Goal: Transaction & Acquisition: Purchase product/service

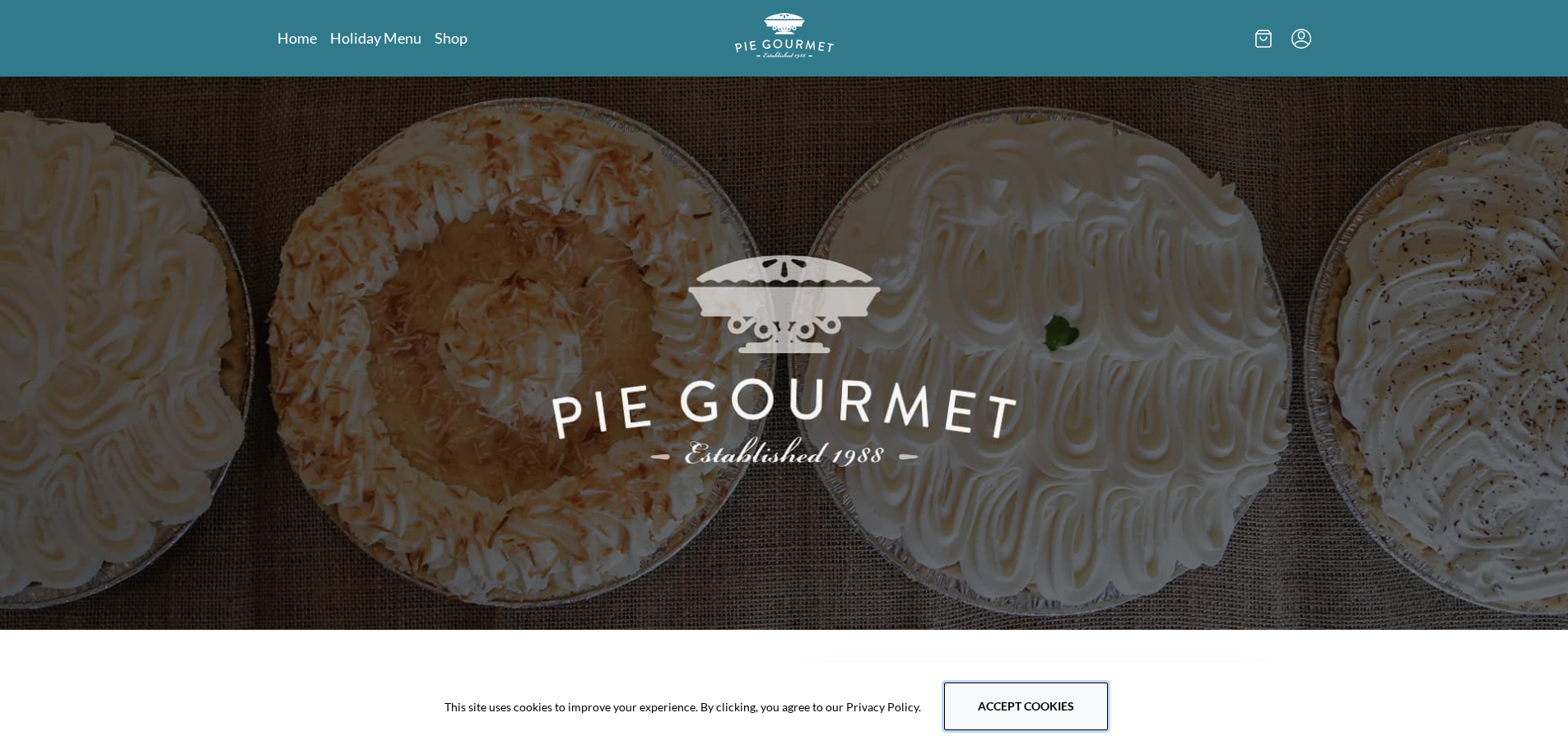
click at [1044, 724] on button "Accept cookies" at bounding box center [1026, 706] width 164 height 48
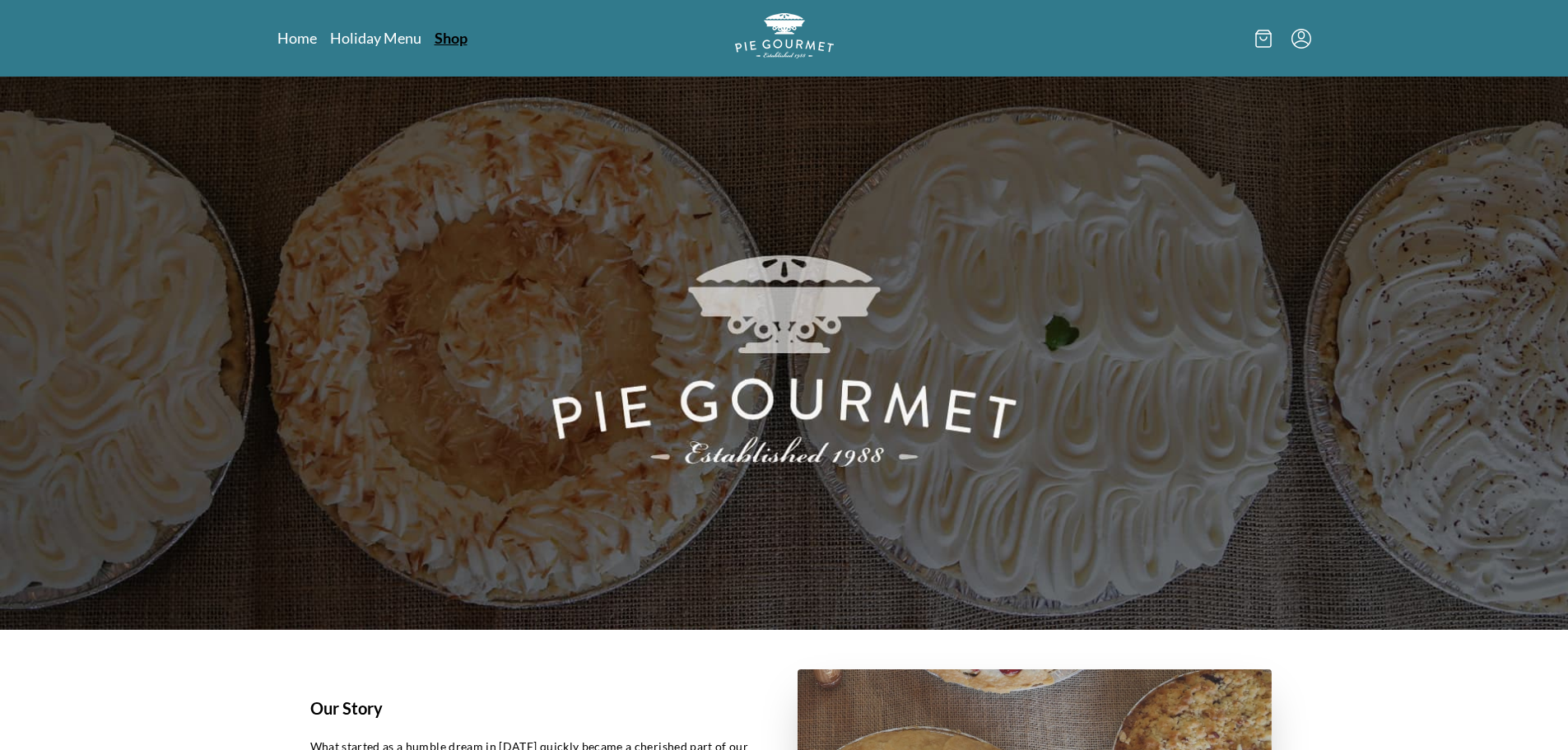
click at [446, 35] on link "Shop" at bounding box center [451, 38] width 33 height 20
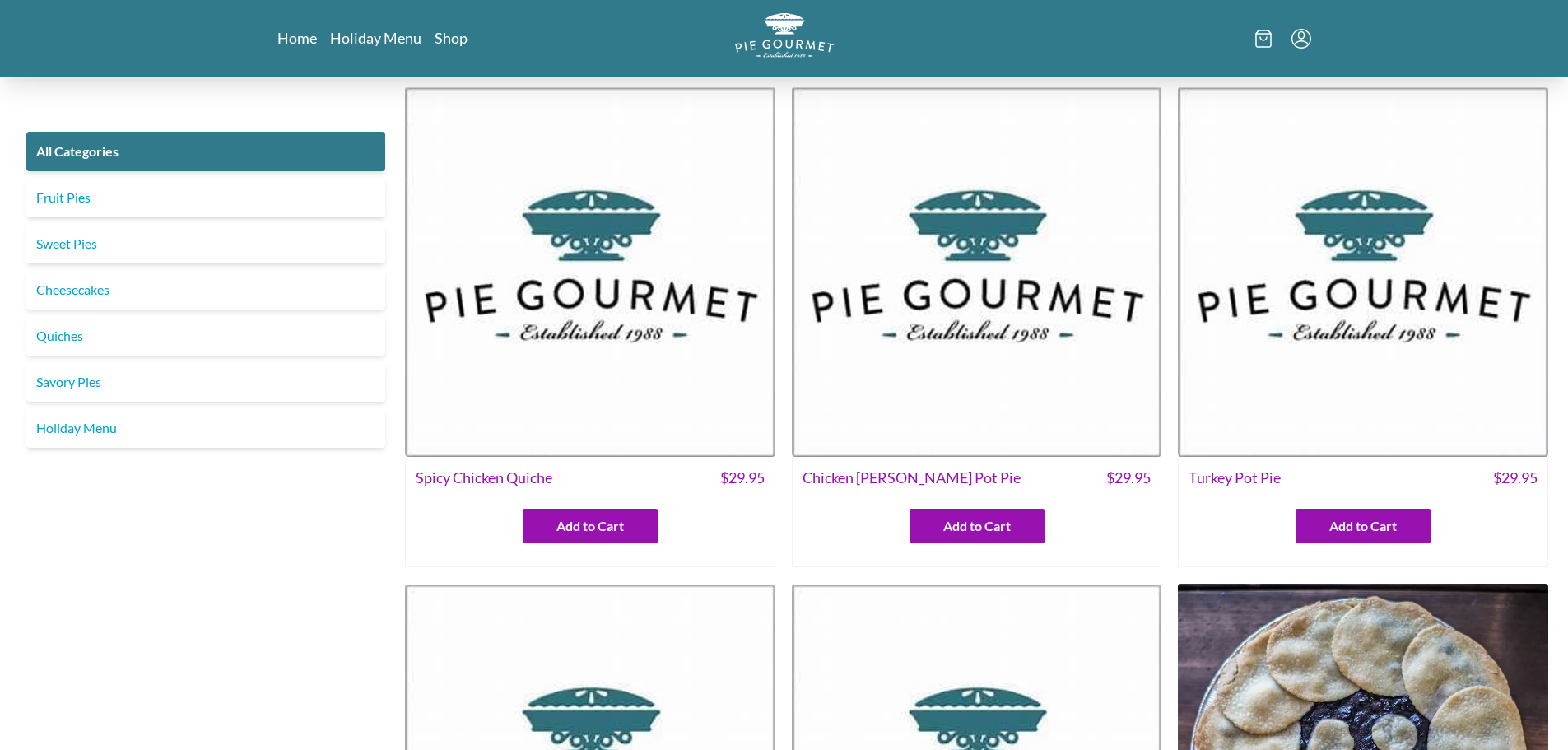
click at [48, 343] on link "Quiches" at bounding box center [206, 336] width 359 height 40
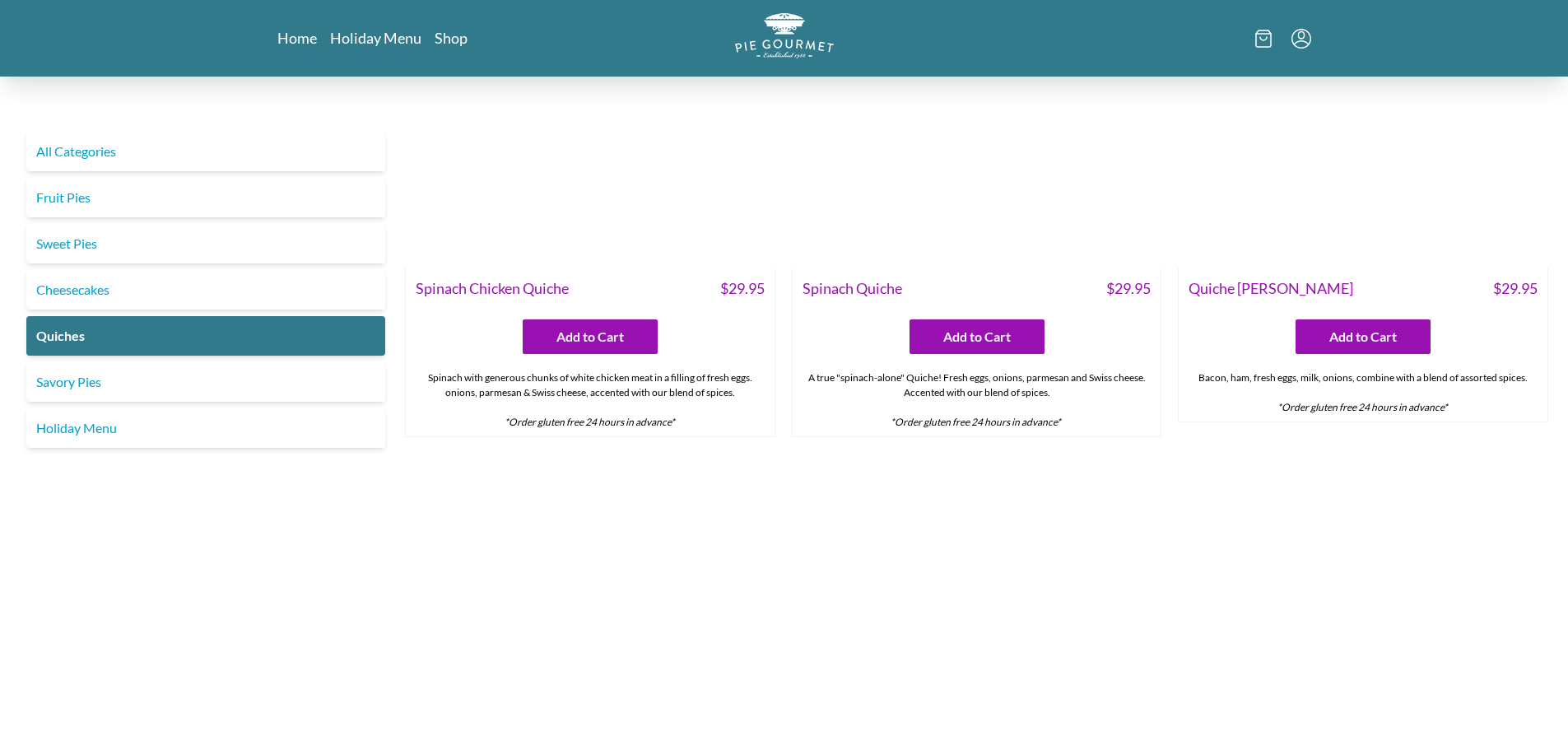
scroll to position [741, 0]
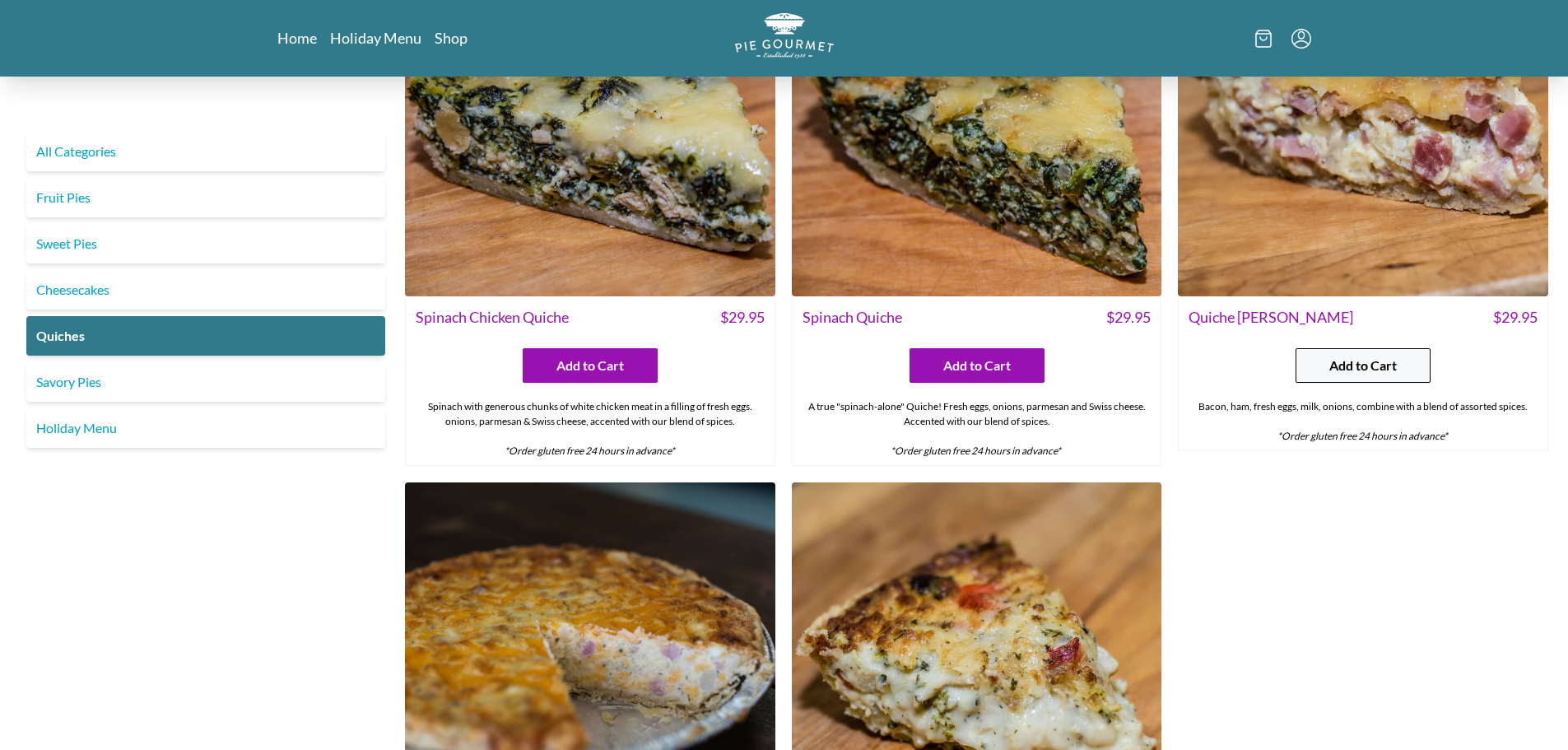
click at [1367, 374] on span "Add to Cart" at bounding box center [1363, 366] width 68 height 20
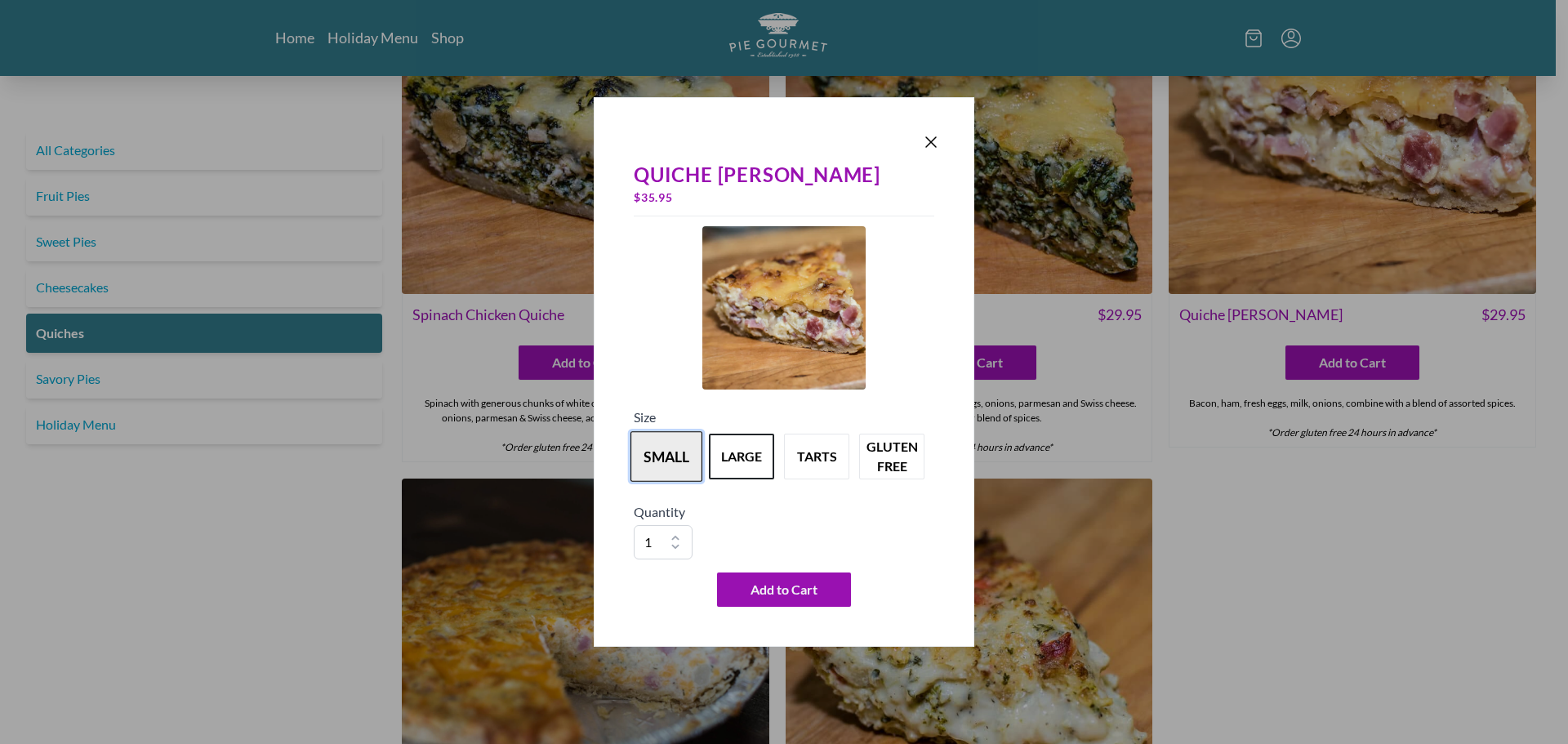
click at [660, 465] on button "small" at bounding box center [667, 457] width 72 height 51
click at [807, 591] on span "Add to Cart" at bounding box center [784, 590] width 67 height 20
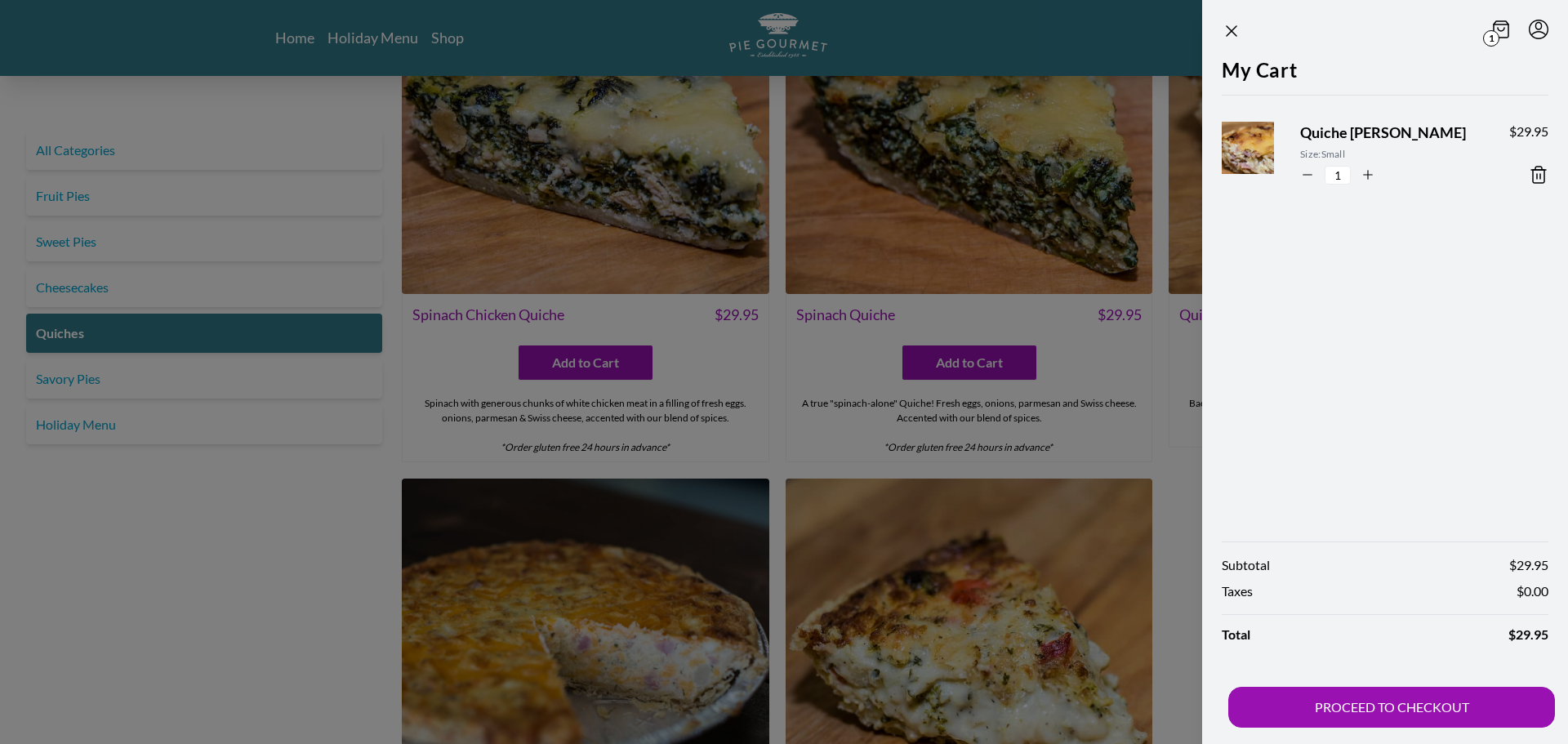
click at [195, 594] on div at bounding box center [784, 372] width 1568 height 744
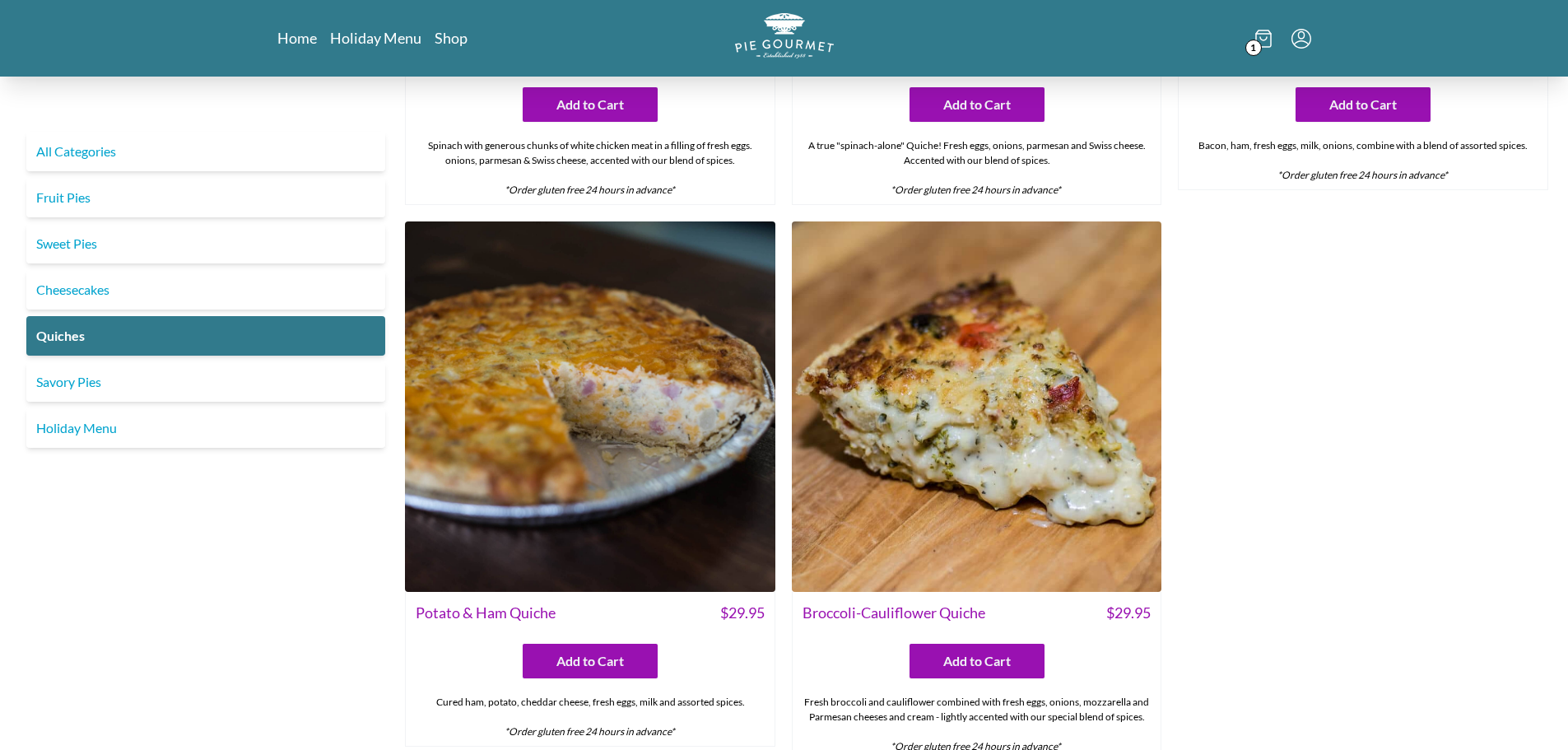
scroll to position [1248, 0]
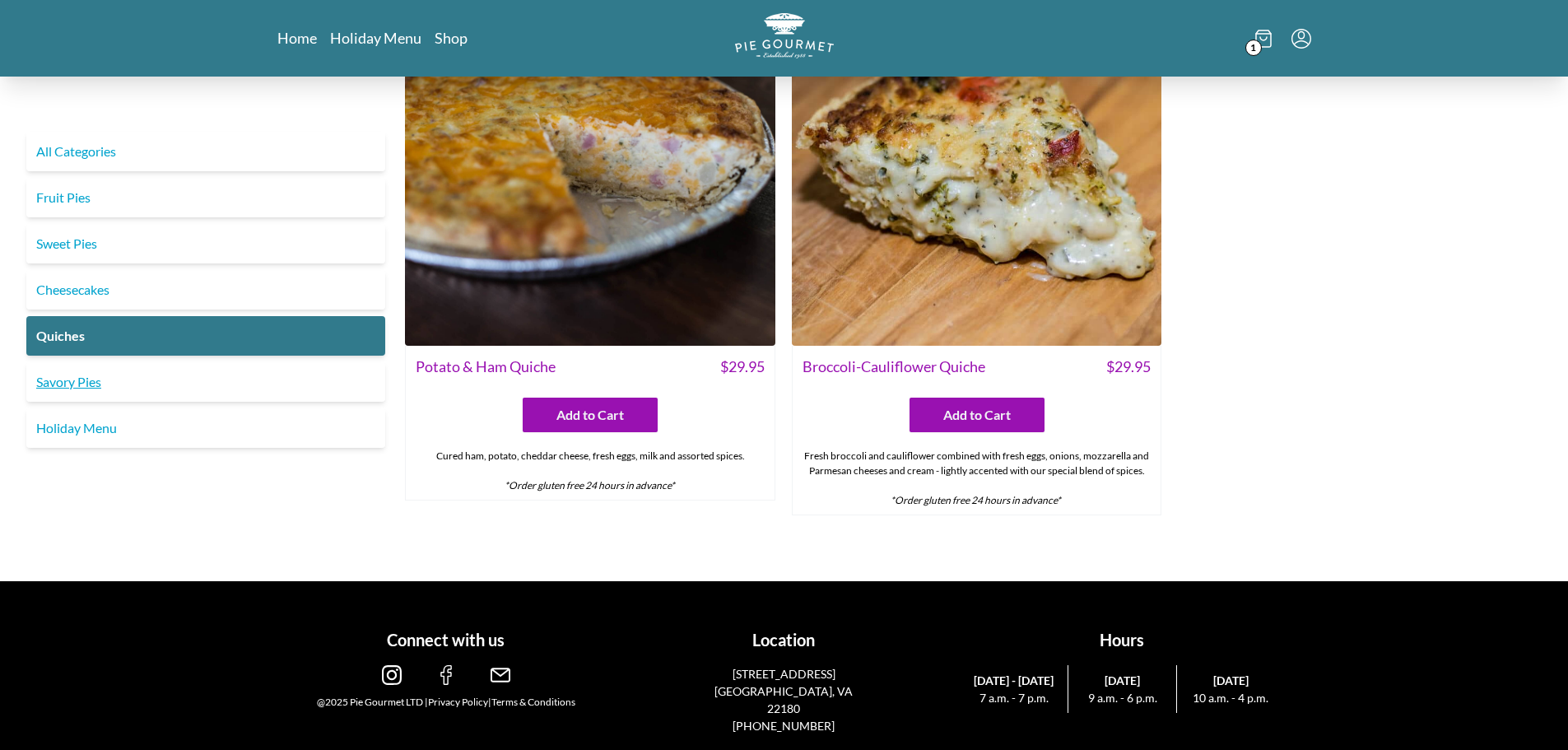
click at [160, 376] on link "Savory Pies" at bounding box center [206, 382] width 359 height 40
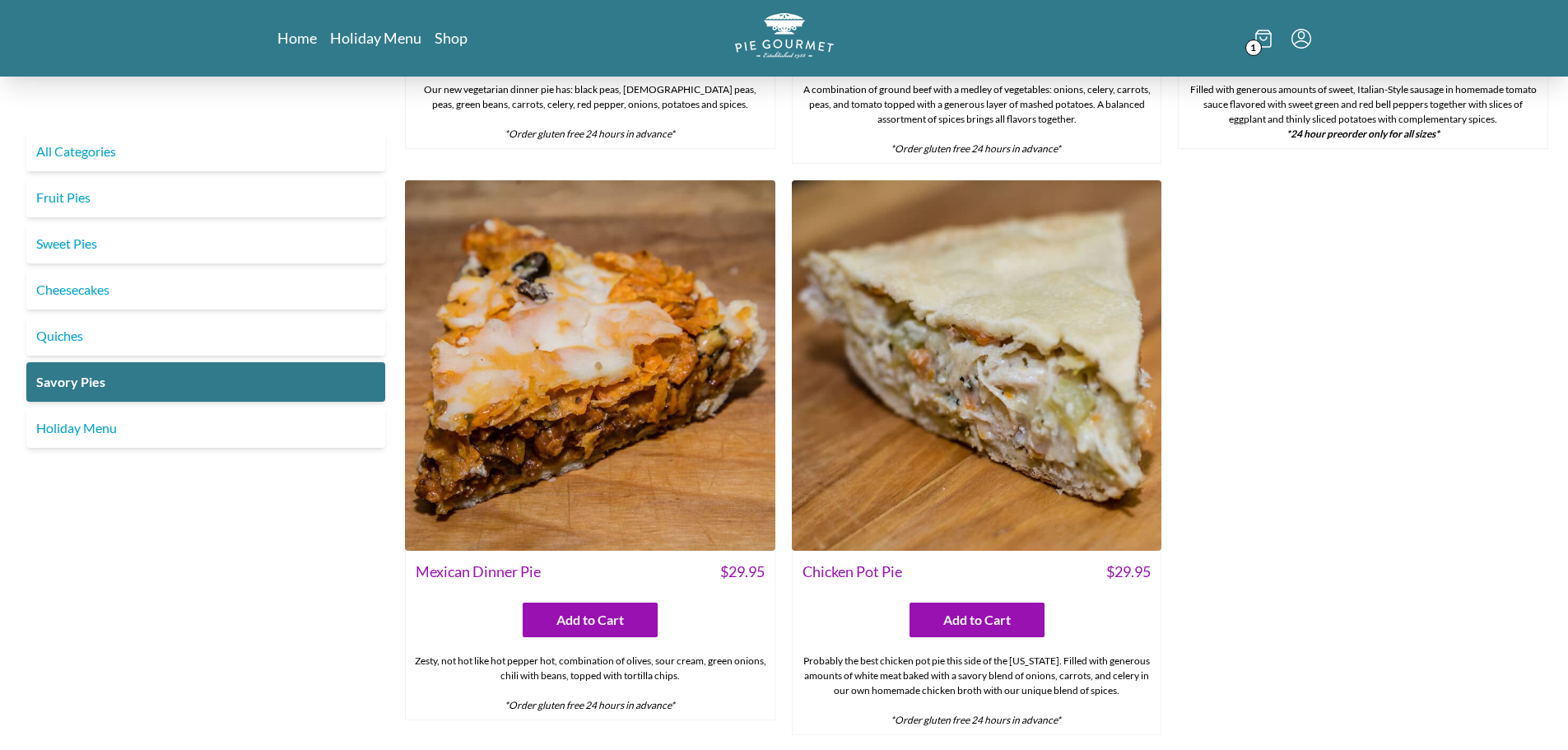
scroll to position [988, 0]
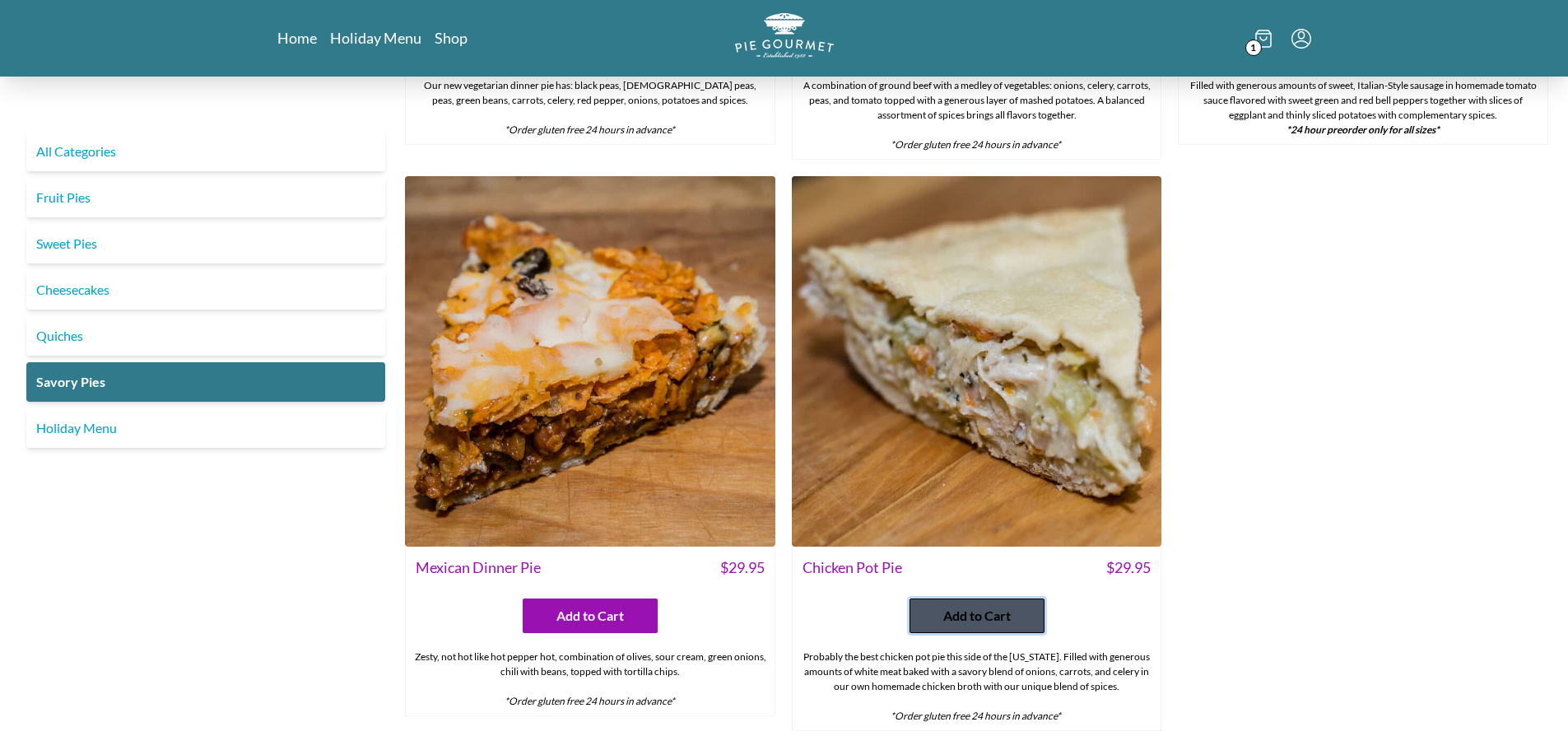
click at [962, 611] on span "Add to Cart" at bounding box center [977, 616] width 68 height 20
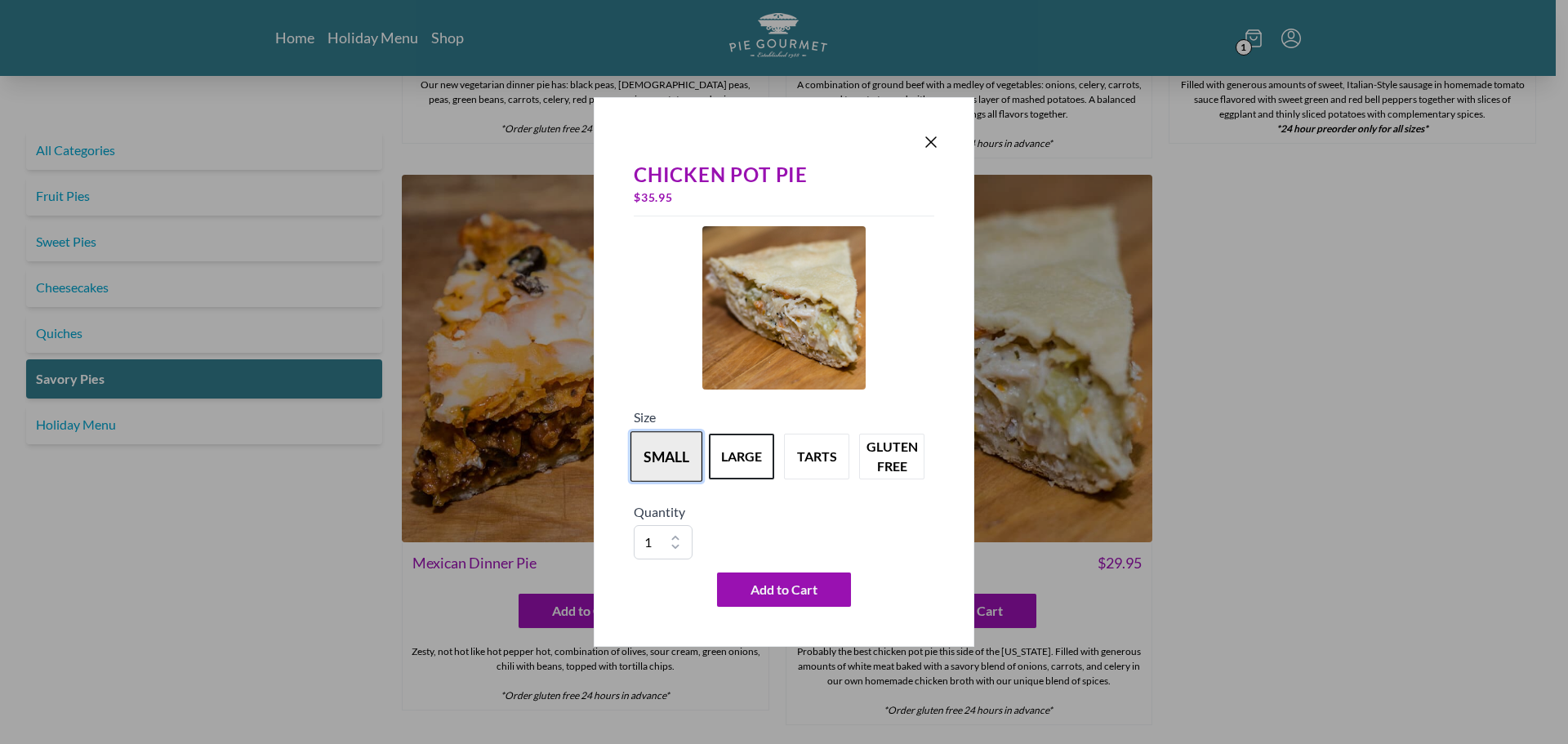
click at [654, 459] on button "small" at bounding box center [667, 457] width 72 height 51
click at [773, 583] on span "Add to Cart" at bounding box center [784, 590] width 67 height 20
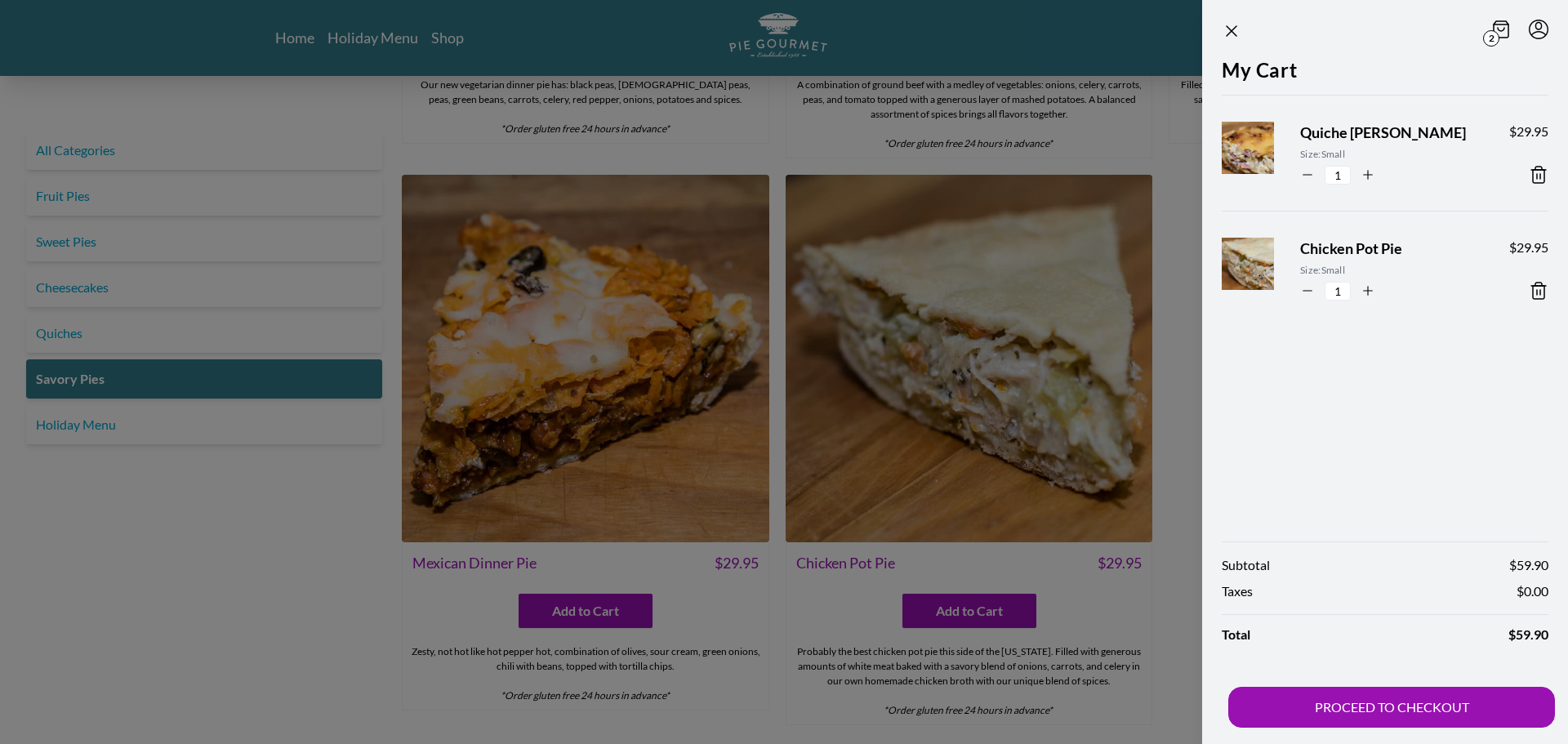
click at [249, 549] on div at bounding box center [784, 372] width 1568 height 744
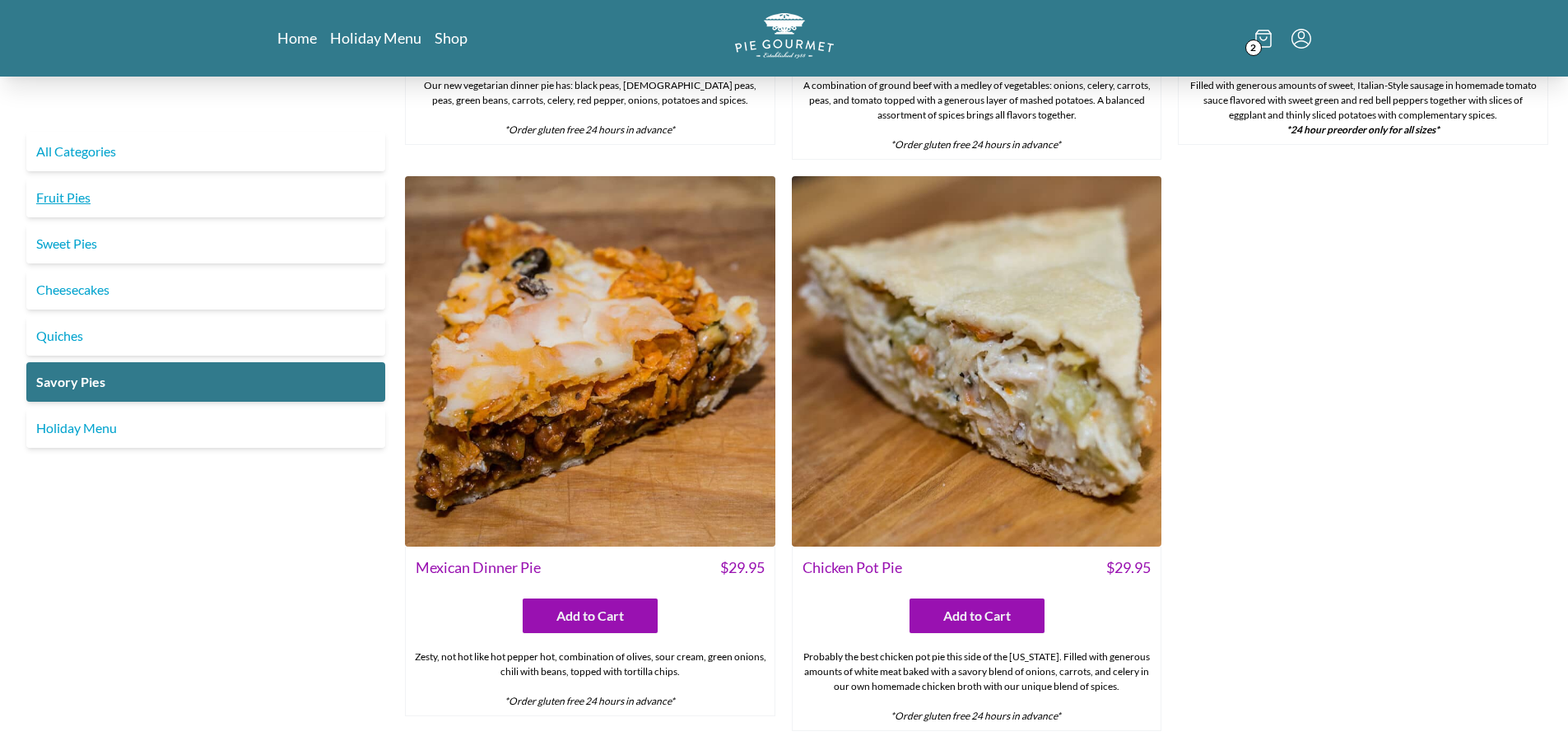
click at [109, 199] on link "Fruit Pies" at bounding box center [206, 198] width 359 height 40
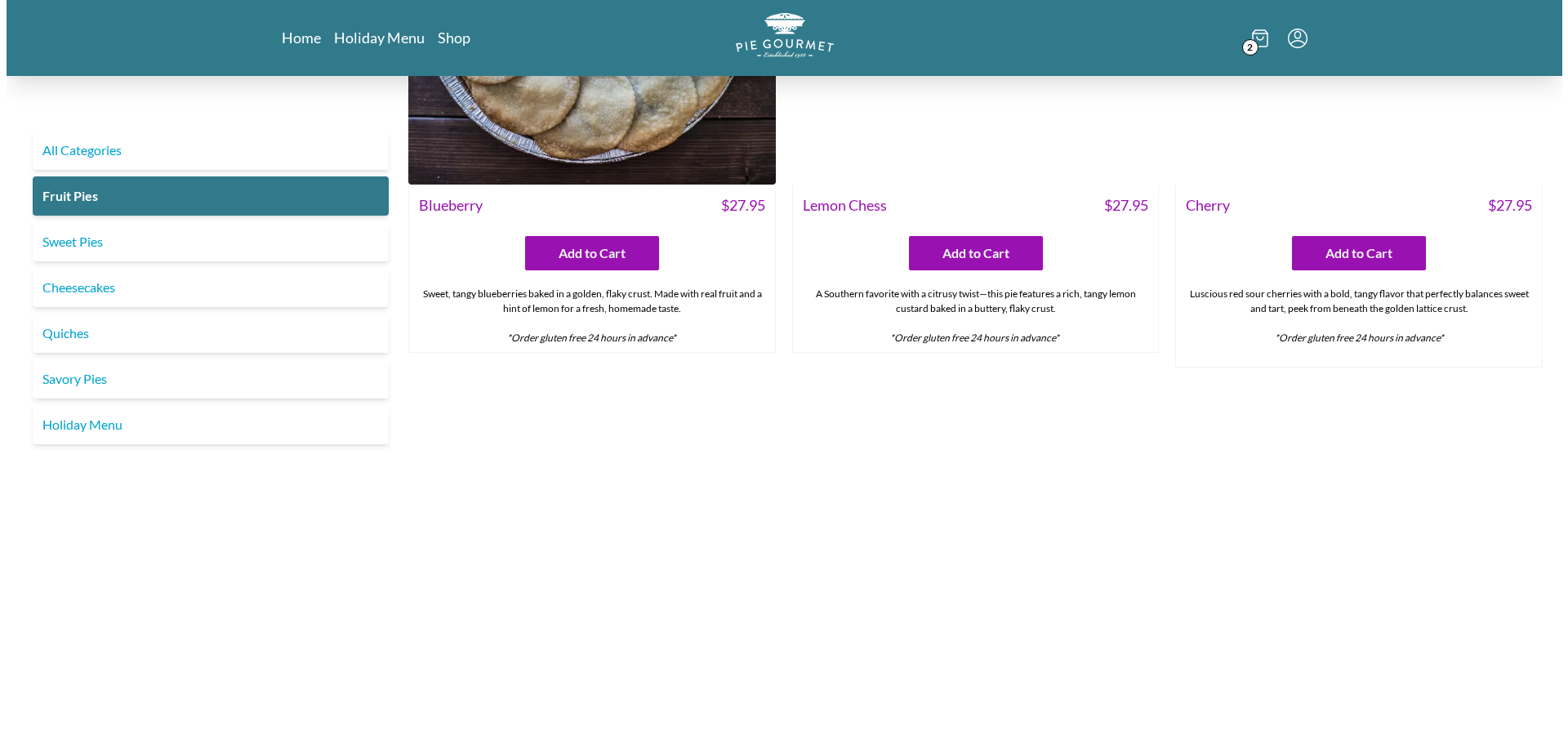
scroll to position [490, 0]
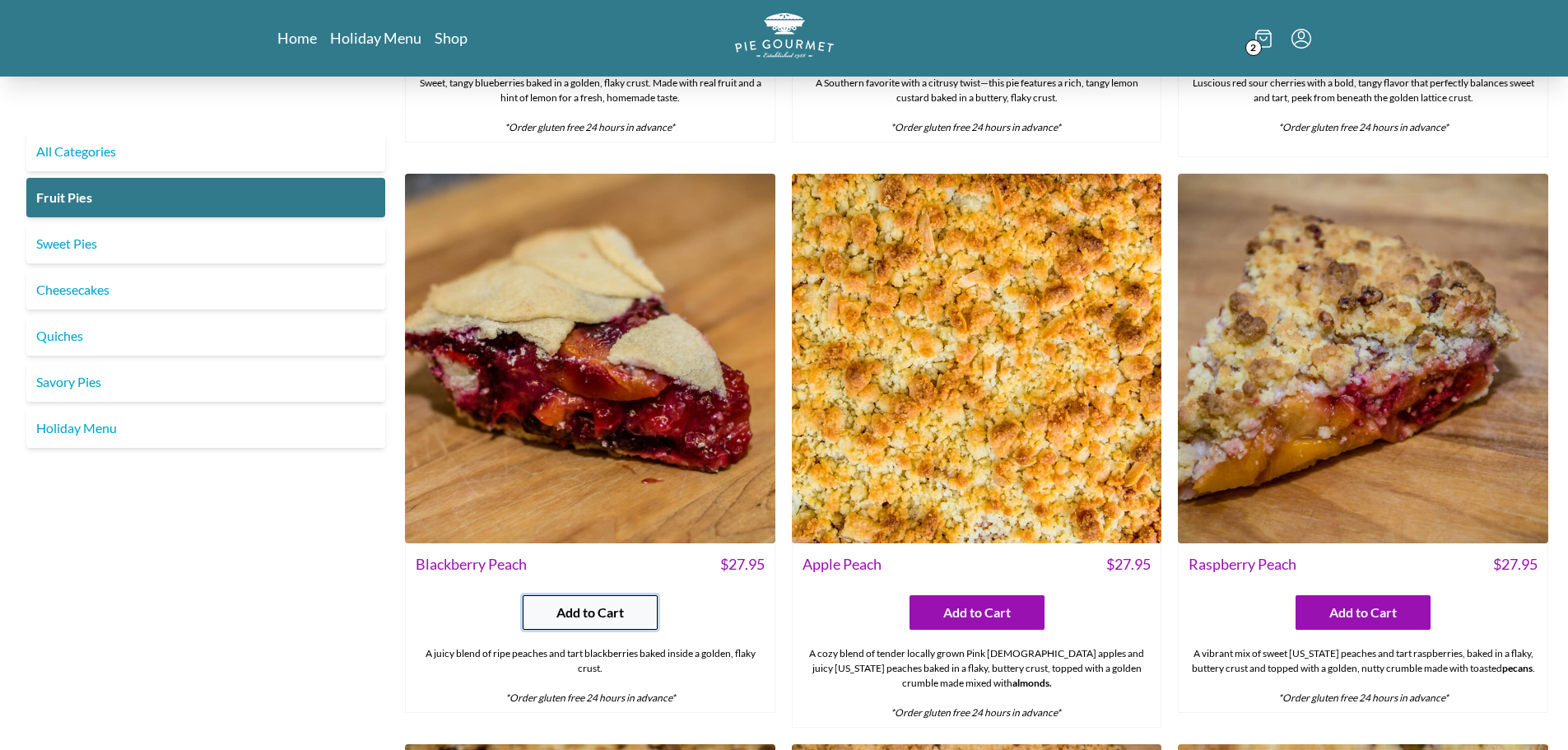
click at [584, 620] on span "Add to Cart" at bounding box center [590, 613] width 68 height 20
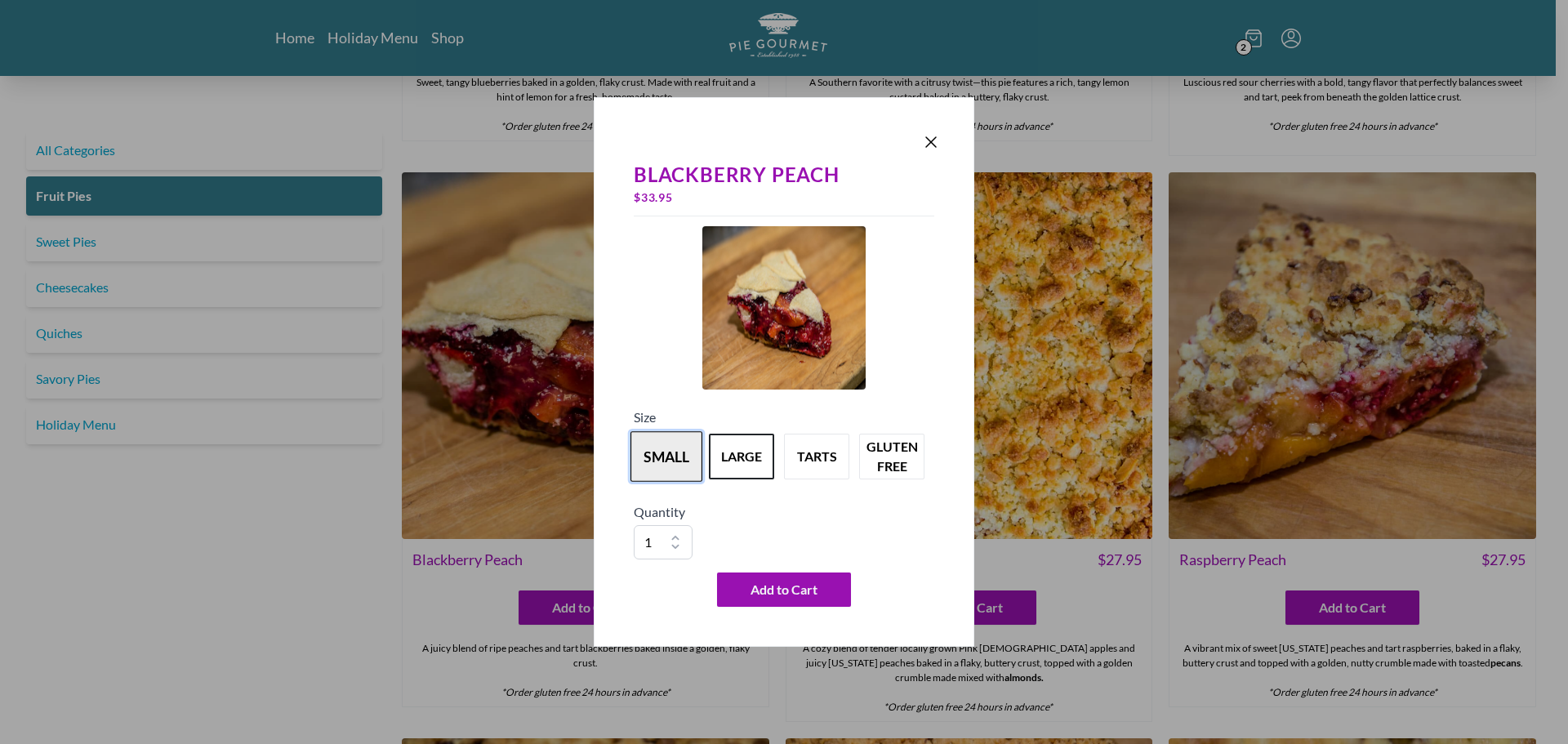
click at [669, 450] on button "small" at bounding box center [667, 457] width 72 height 51
click at [772, 586] on span "Add to Cart" at bounding box center [784, 590] width 67 height 20
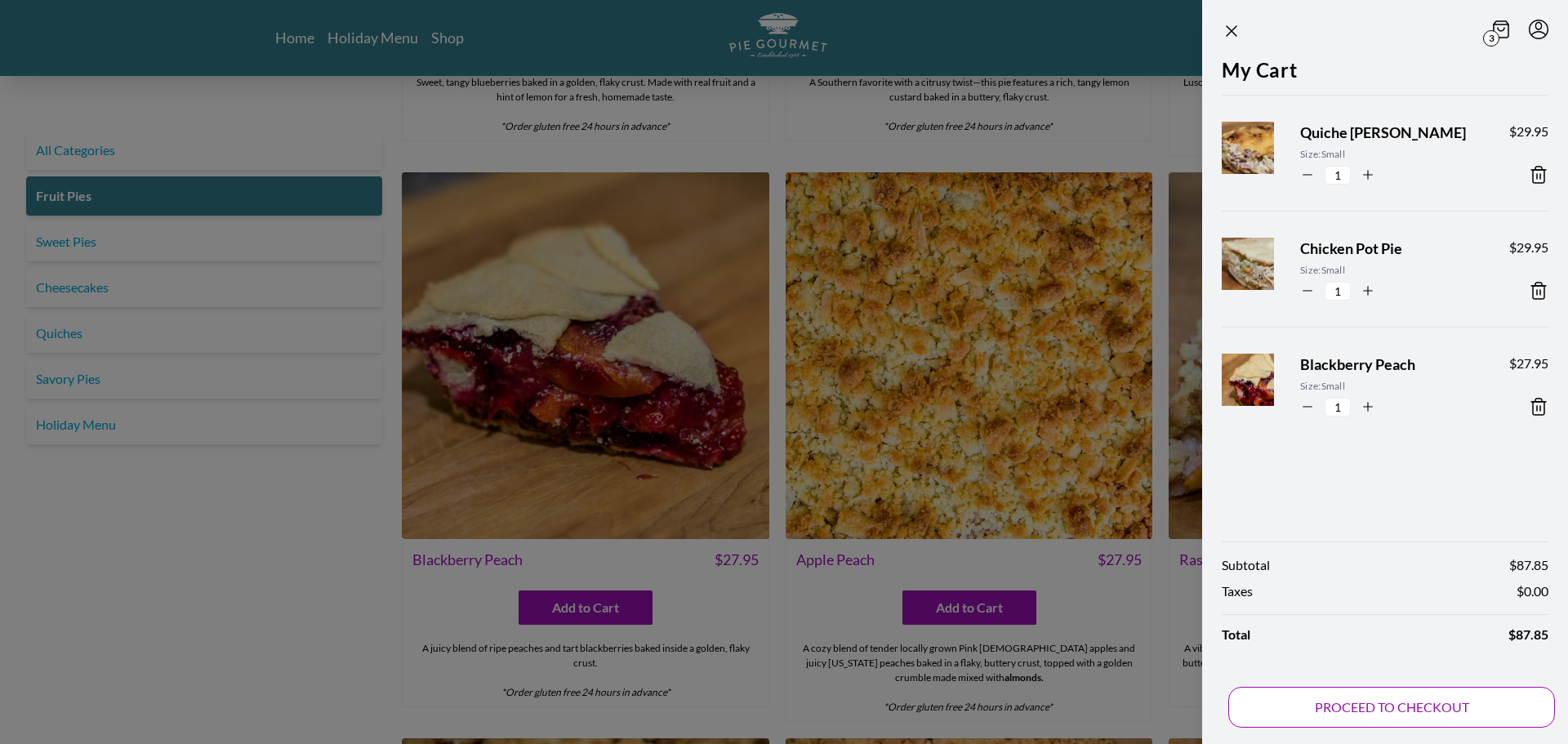
click at [1409, 709] on button "PROCEED TO CHECKOUT" at bounding box center [1392, 707] width 327 height 41
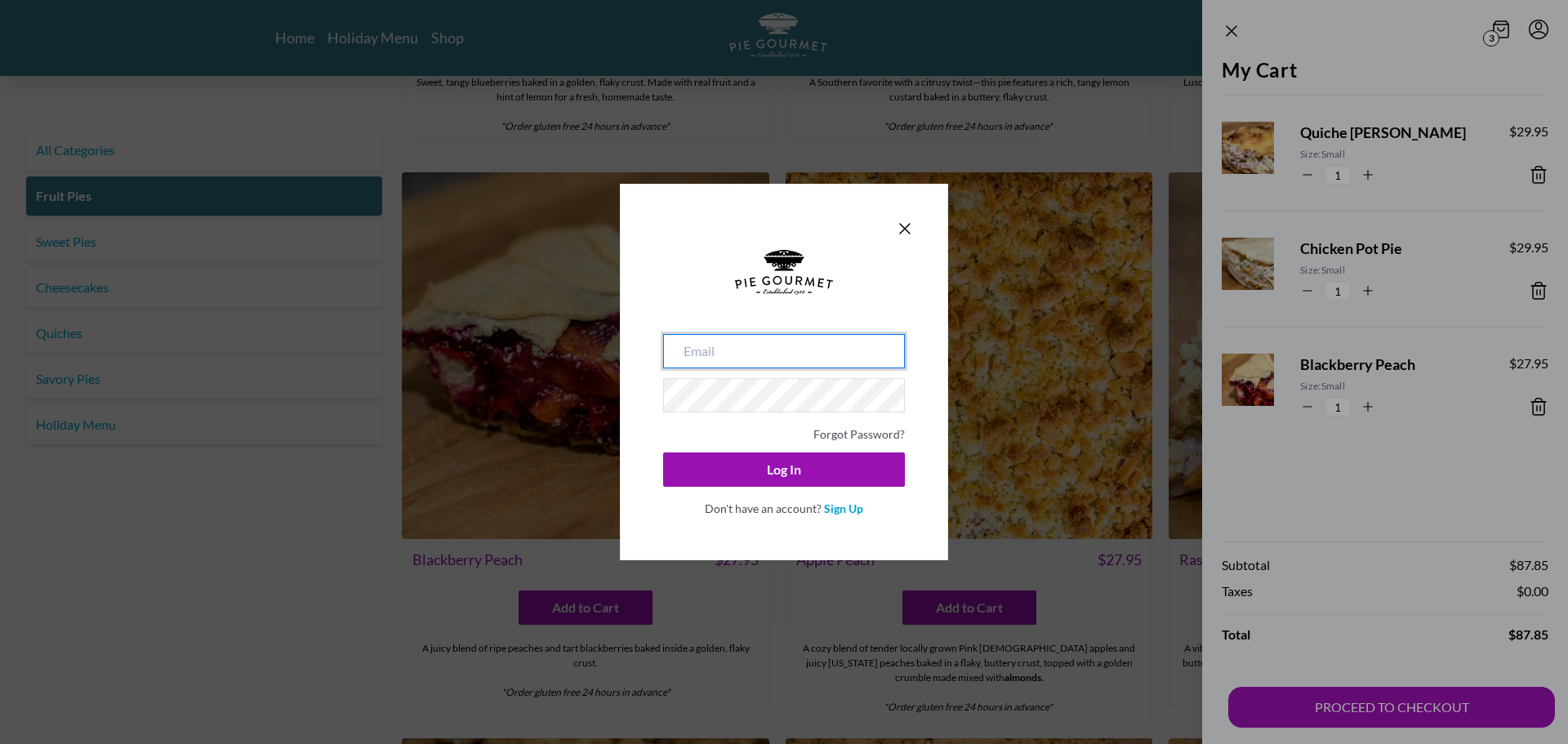
click at [747, 353] on input "email" at bounding box center [784, 351] width 241 height 34
click at [745, 352] on input "email" at bounding box center [784, 351] width 241 height 34
type input "[EMAIL_ADDRESS][DOMAIN_NAME]"
click at [664, 452] on button "Log In" at bounding box center [784, 470] width 241 height 34
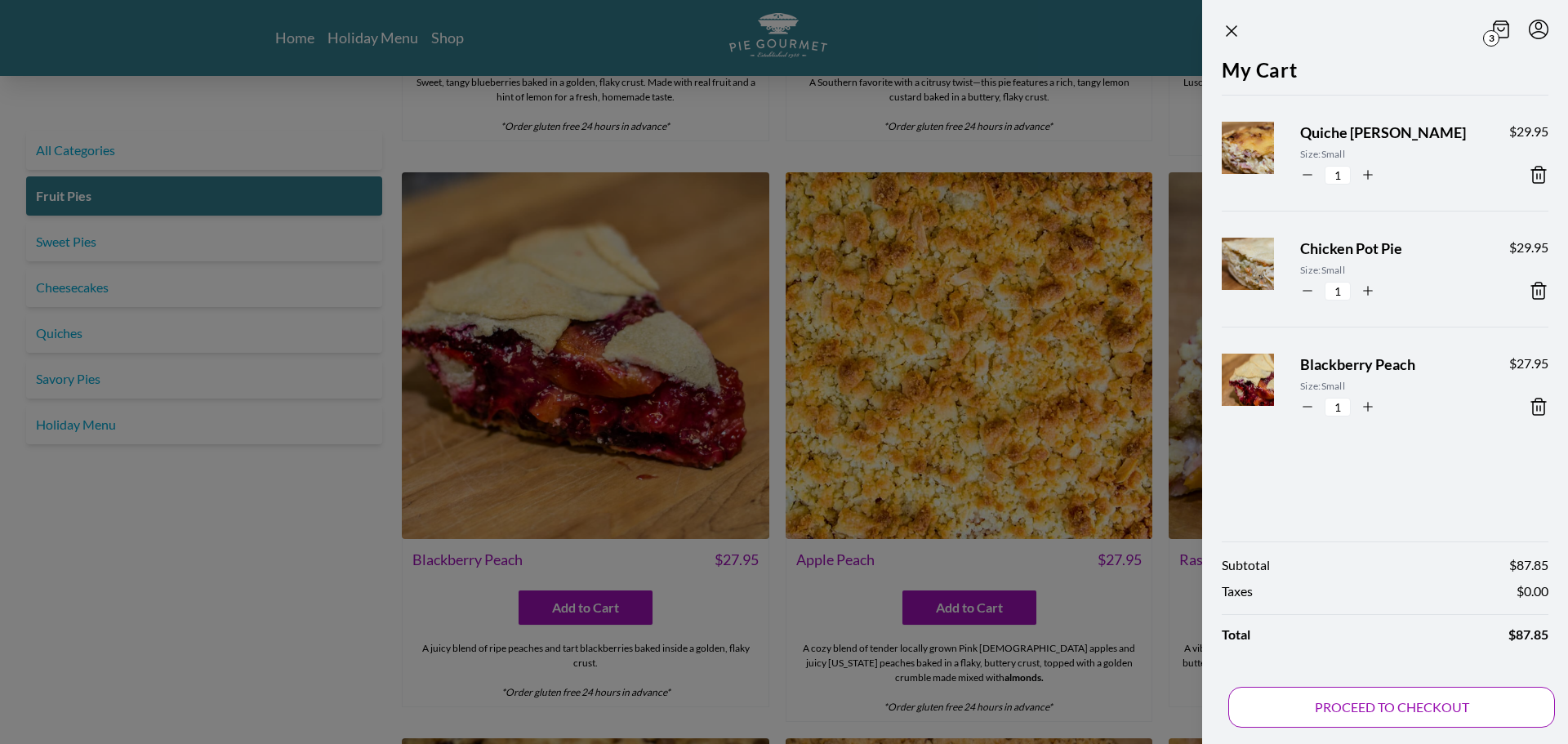
click at [1353, 708] on button "PROCEED TO CHECKOUT" at bounding box center [1392, 707] width 327 height 41
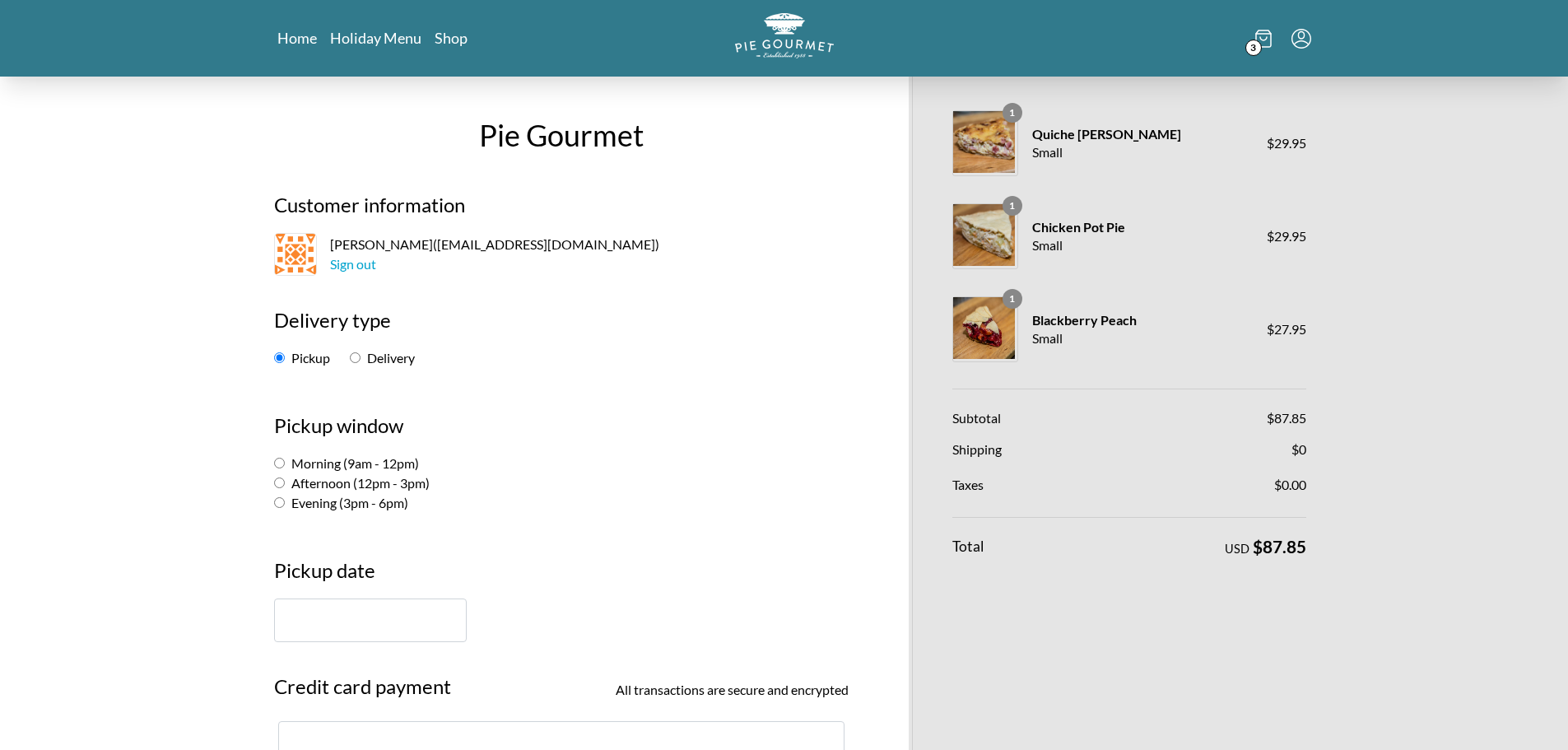
click at [358, 358] on input "Delivery" at bounding box center [355, 358] width 11 height 11
radio input "true"
select select "-1"
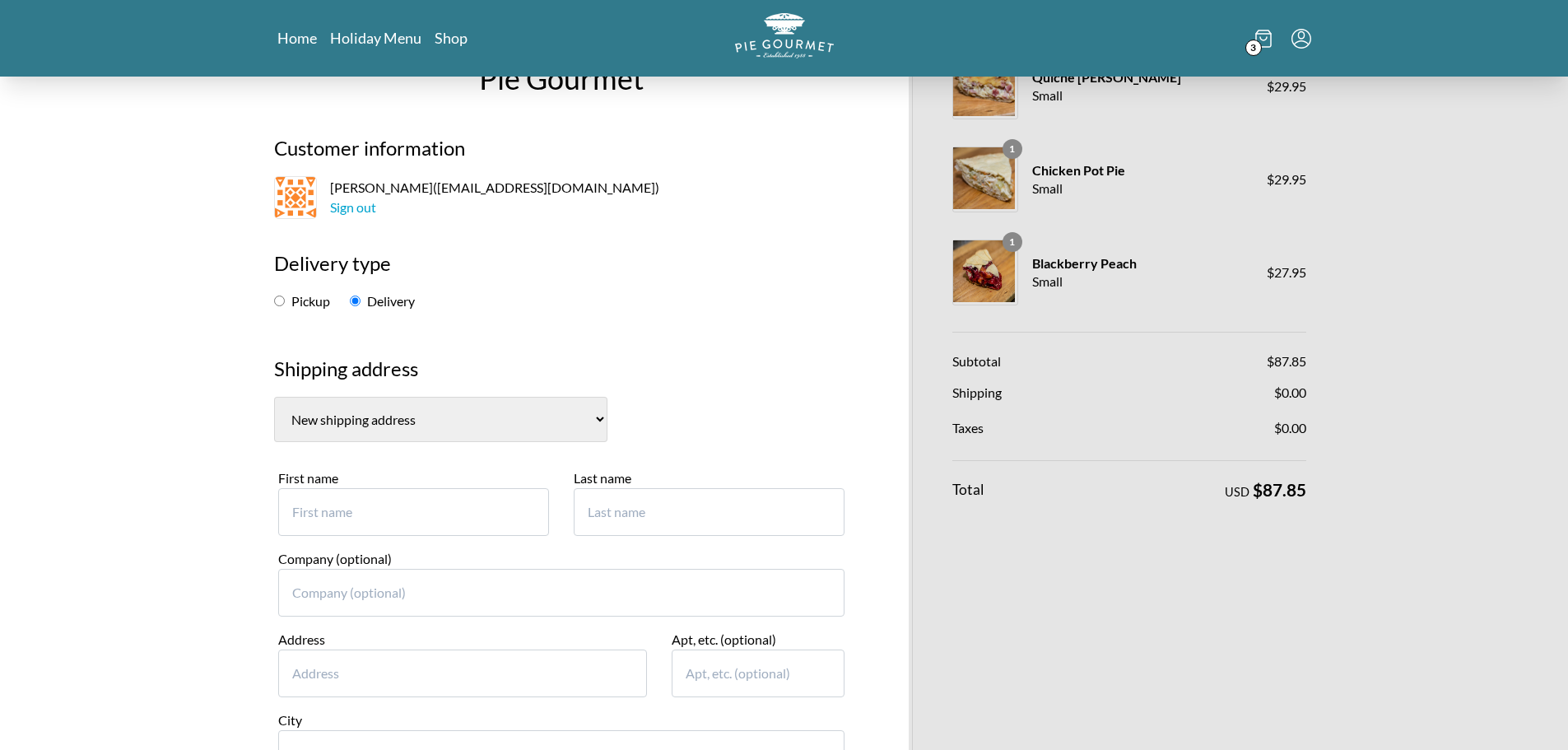
scroll to position [82, 0]
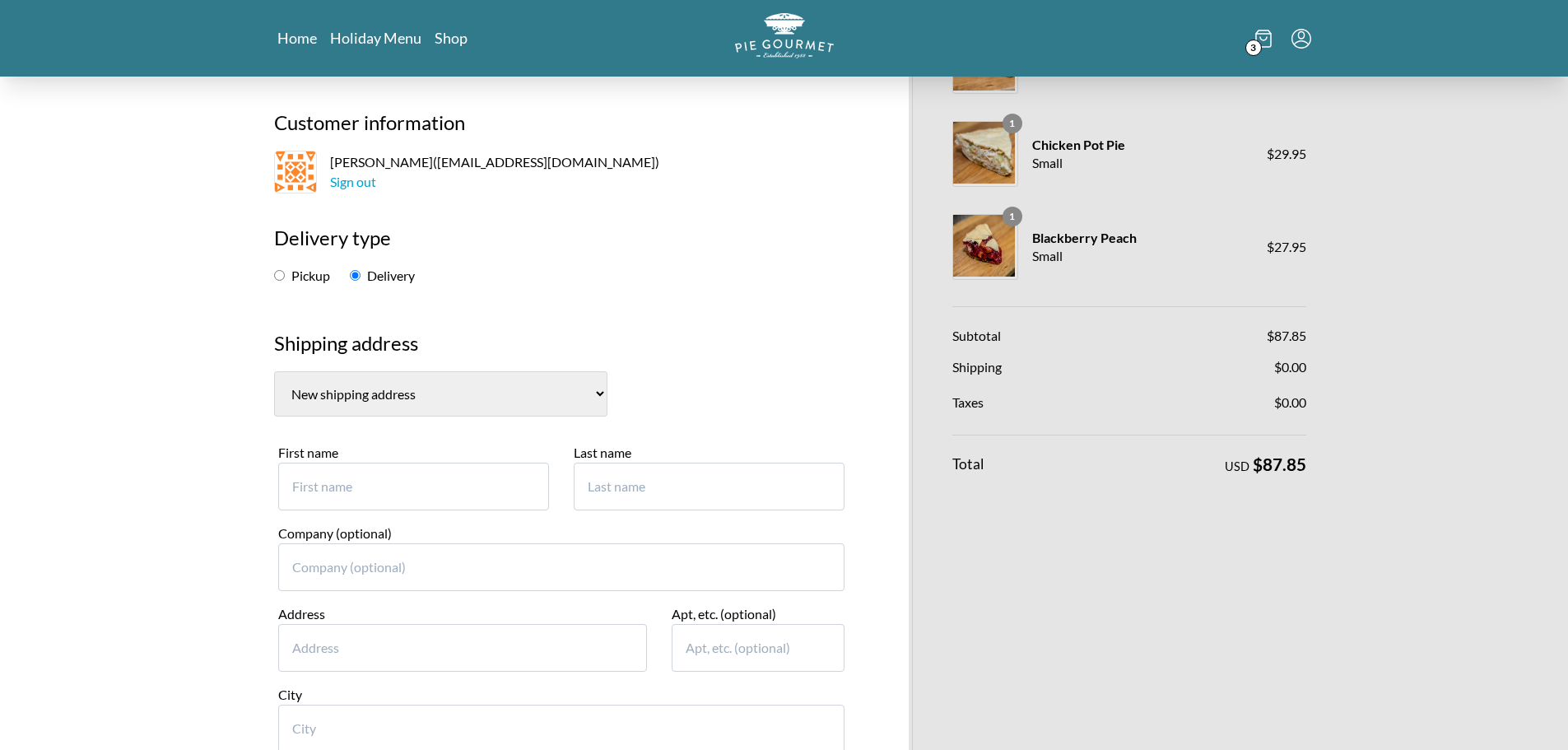
click at [314, 495] on input "First name" at bounding box center [413, 487] width 271 height 48
type input "[PERSON_NAME]"
type input "Bunker"
type input "[STREET_ADDRESS]"
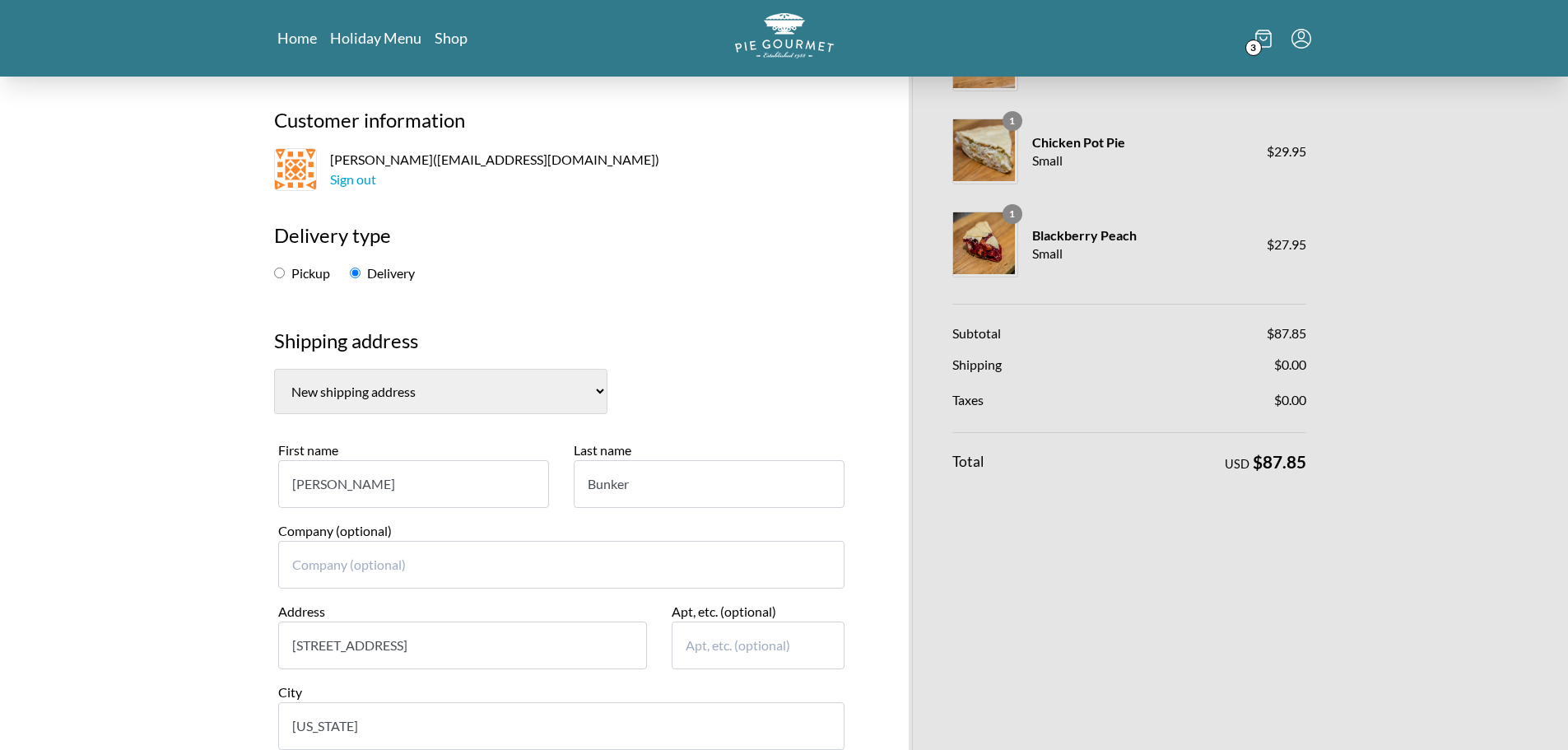
type input "[US_STATE]"
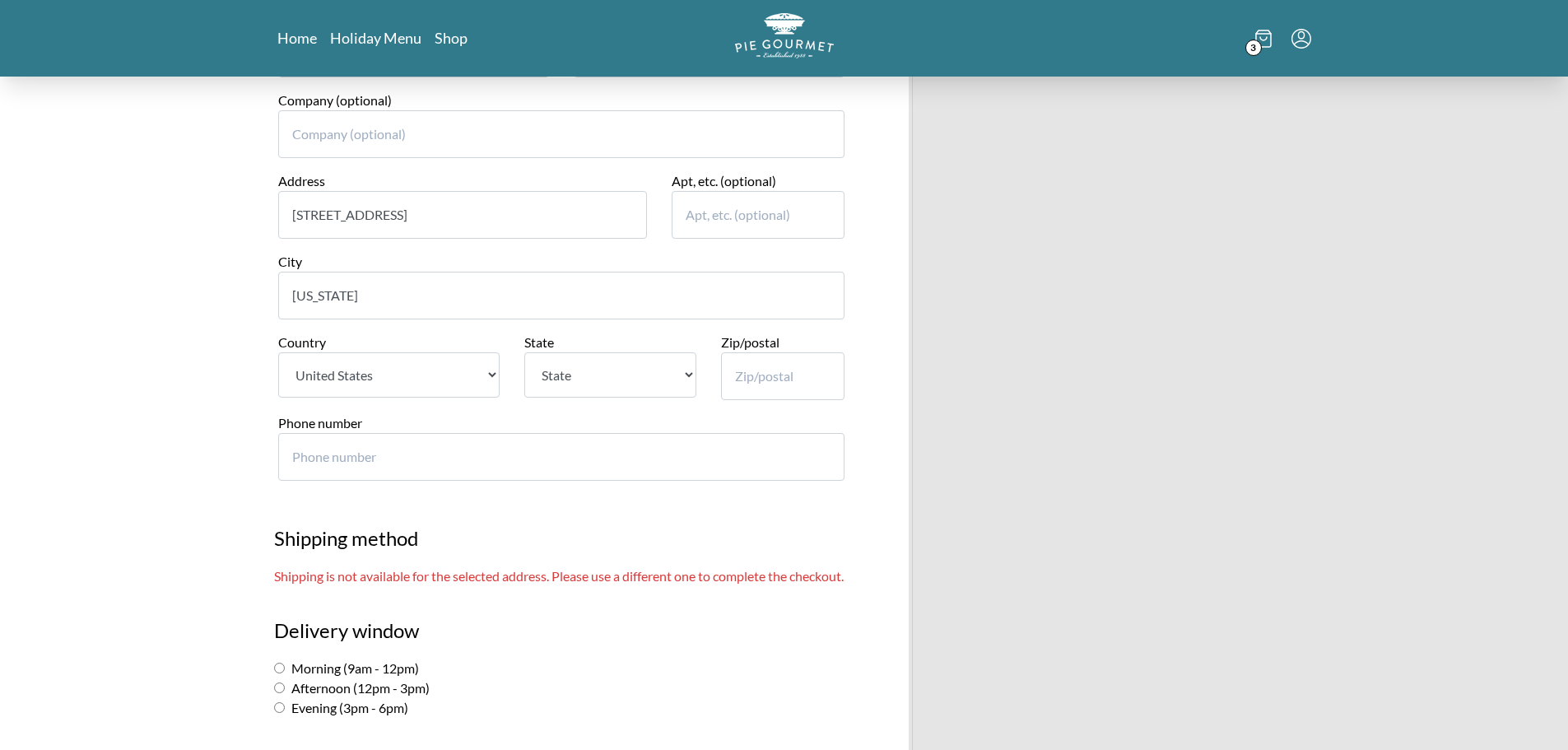
click at [407, 362] on select "[GEOGRAPHIC_DATA]" at bounding box center [389, 375] width 222 height 46
click at [278, 353] on select "[GEOGRAPHIC_DATA]" at bounding box center [389, 375] width 222 height 46
click at [569, 373] on select "State [US_STATE] [US_STATE] [US_STATE] [US_STATE] [US_STATE] [US_STATE] [US_STA…" at bounding box center [610, 375] width 172 height 46
select select "DC"
click at [524, 353] on select "State [US_STATE] [US_STATE] [US_STATE] [US_STATE] [US_STATE] [US_STATE] [US_STA…" at bounding box center [610, 375] width 172 height 46
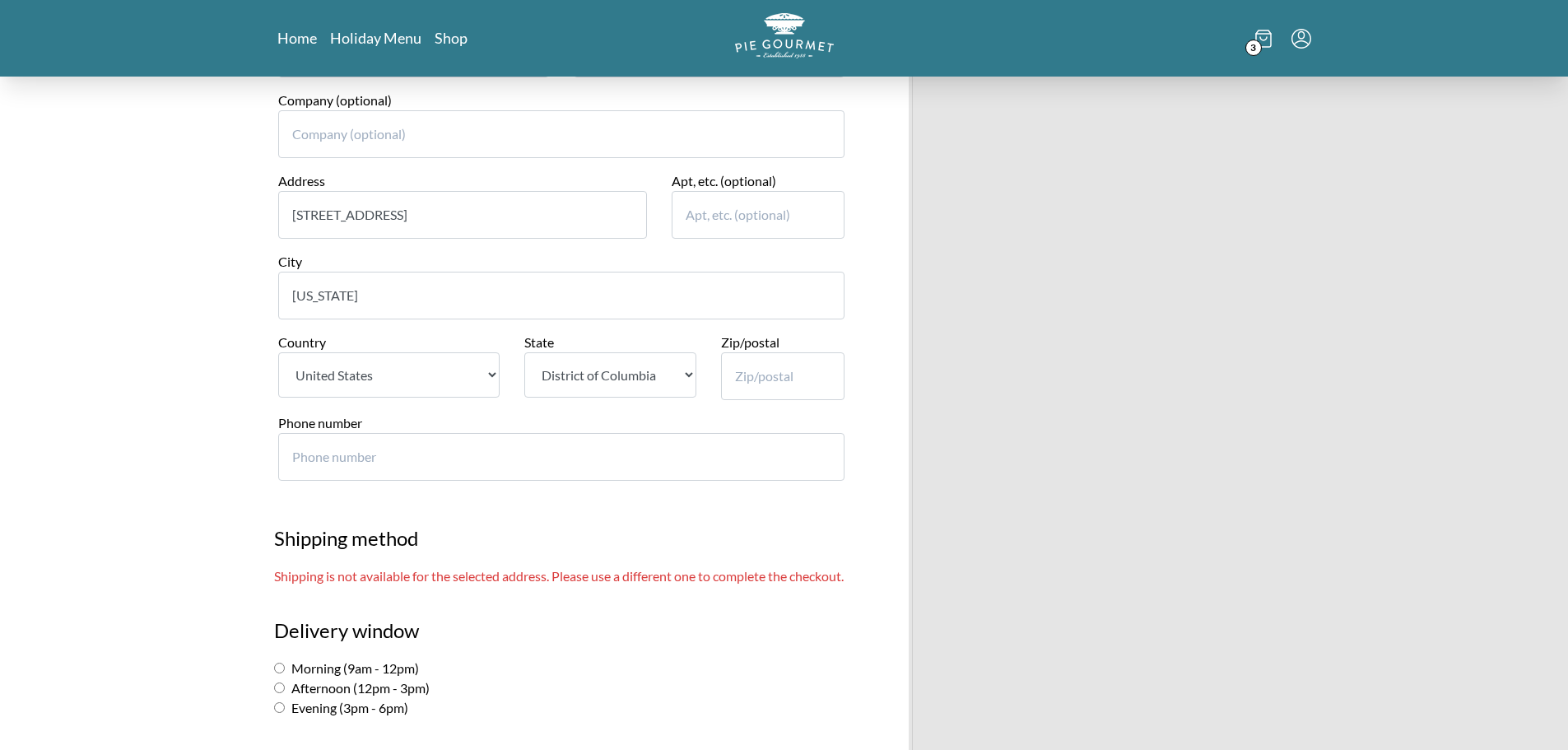
click at [794, 369] on input "Zip/postal" at bounding box center [782, 377] width 123 height 48
type input "20003"
type input "7137256035"
click at [458, 575] on p "Shipping is not available for the selected address. Please use a different one …" at bounding box center [561, 576] width 574 height 20
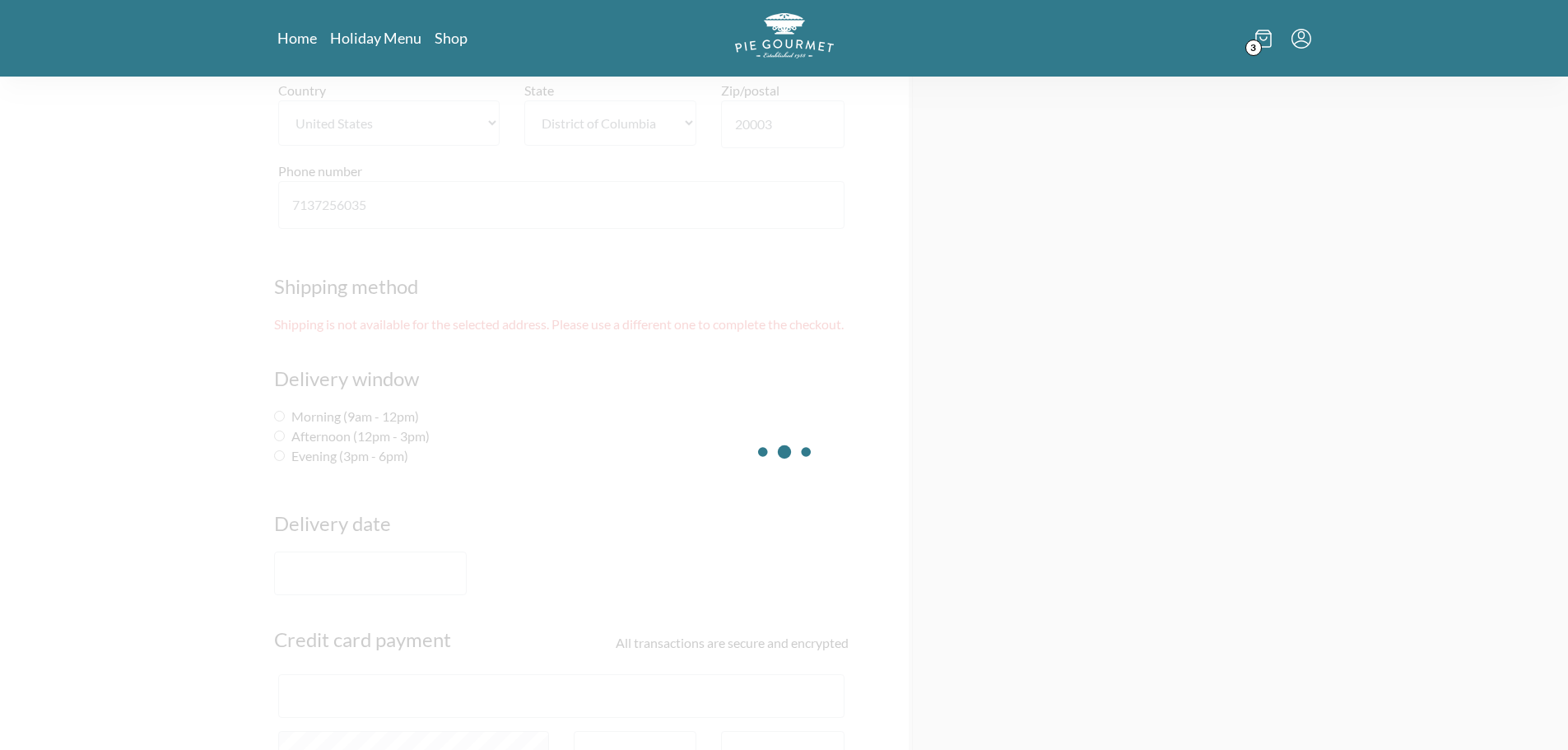
scroll to position [762, 0]
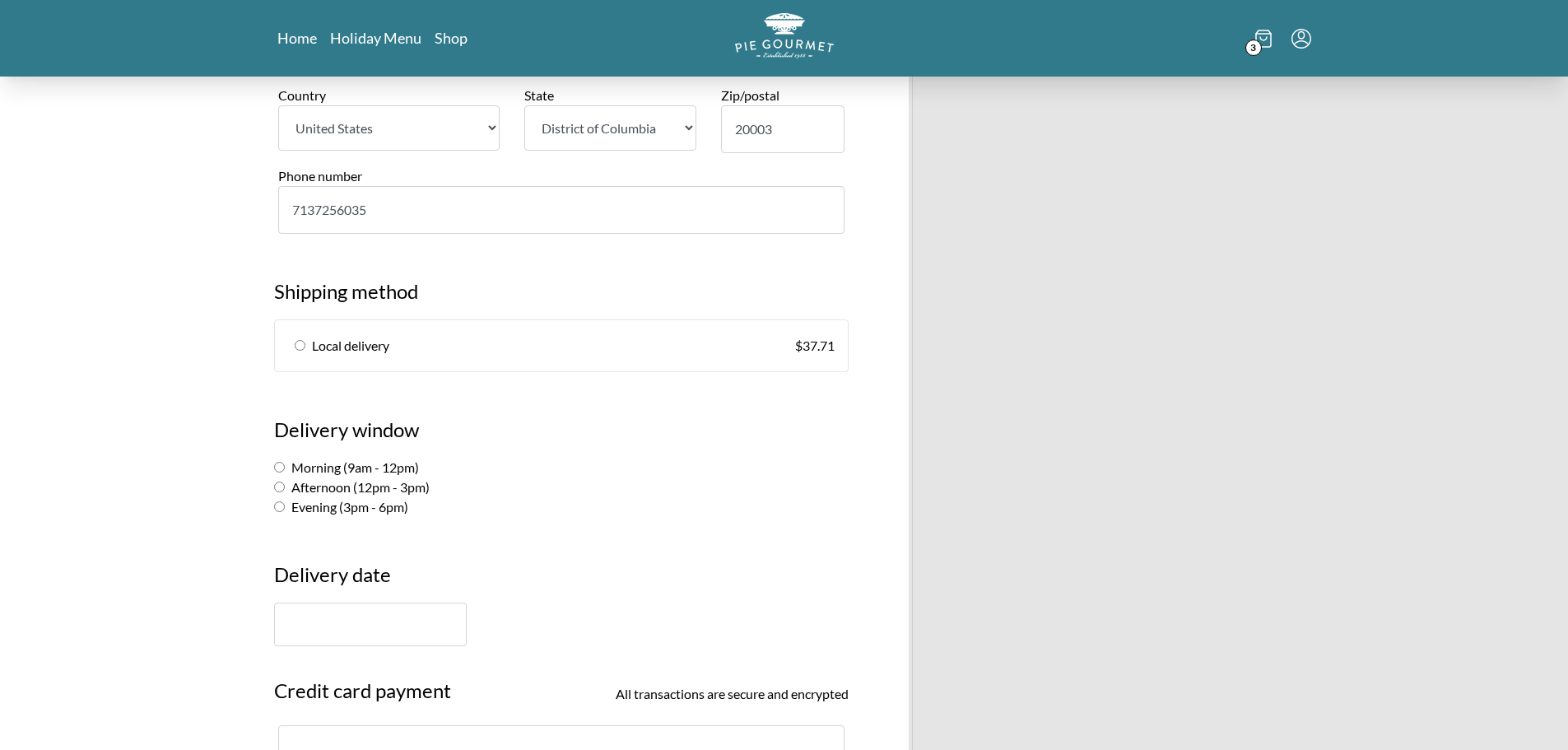
click at [362, 351] on span "Local delivery" at bounding box center [350, 346] width 77 height 20
radio input "true"
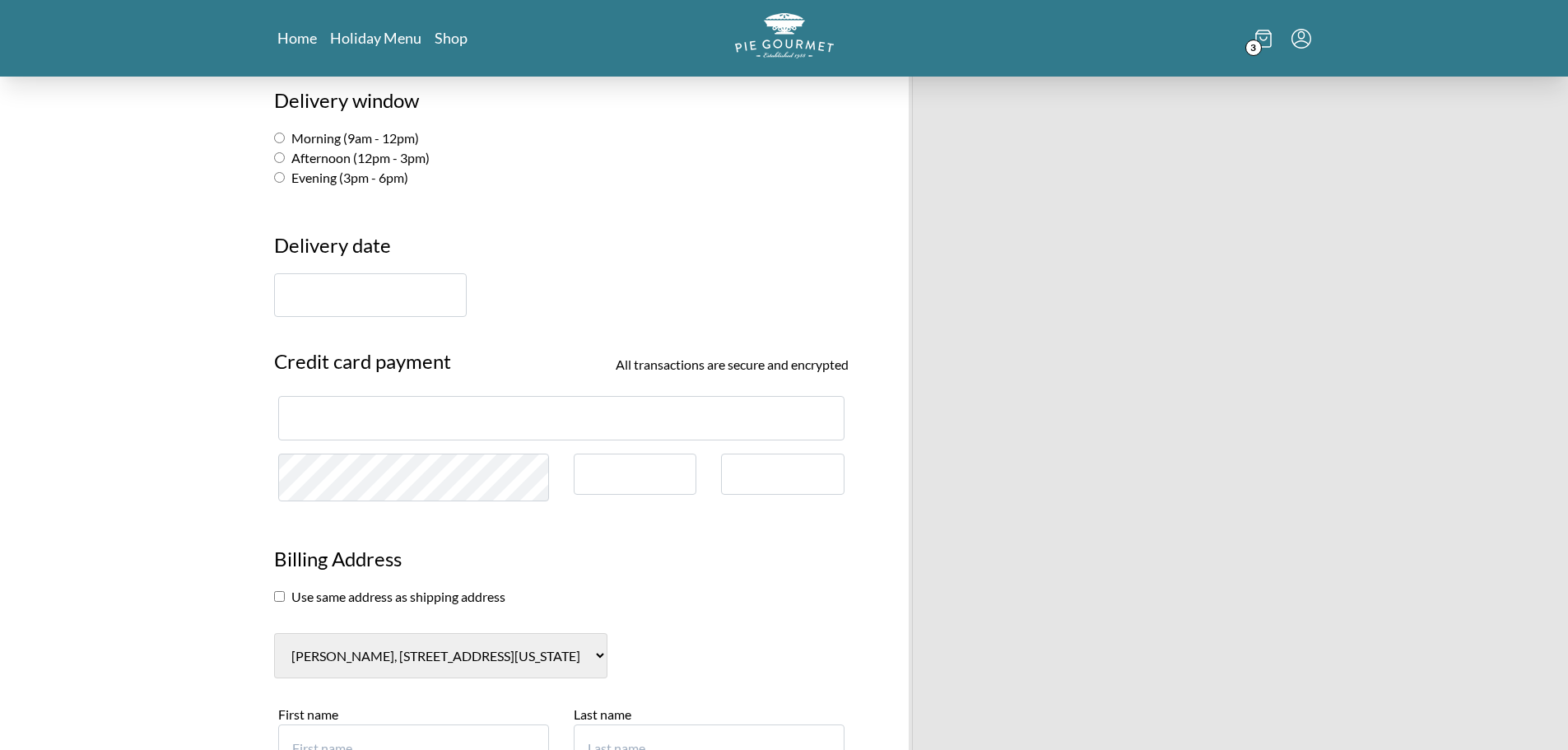
click at [361, 138] on label "Morning (9am - 12pm)" at bounding box center [346, 137] width 145 height 16
click at [285, 138] on input "Morning (9am - 12pm)" at bounding box center [279, 137] width 11 height 11
radio input "true"
click at [361, 305] on input "text" at bounding box center [370, 295] width 193 height 44
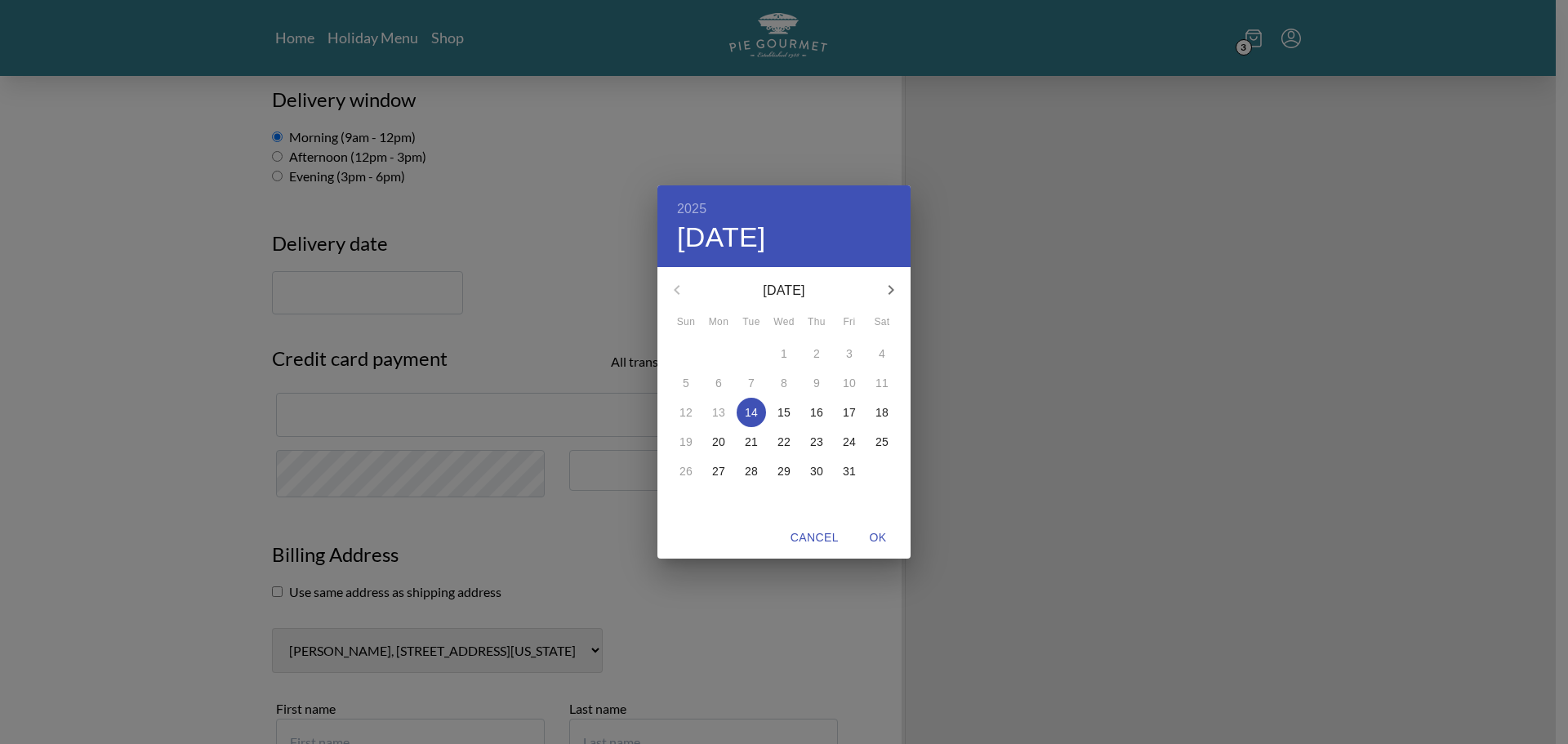
click at [785, 415] on p "15" at bounding box center [784, 412] width 13 height 16
click at [880, 535] on span "OK" at bounding box center [878, 537] width 39 height 21
type input "[DATE]"
